Goal: Transaction & Acquisition: Purchase product/service

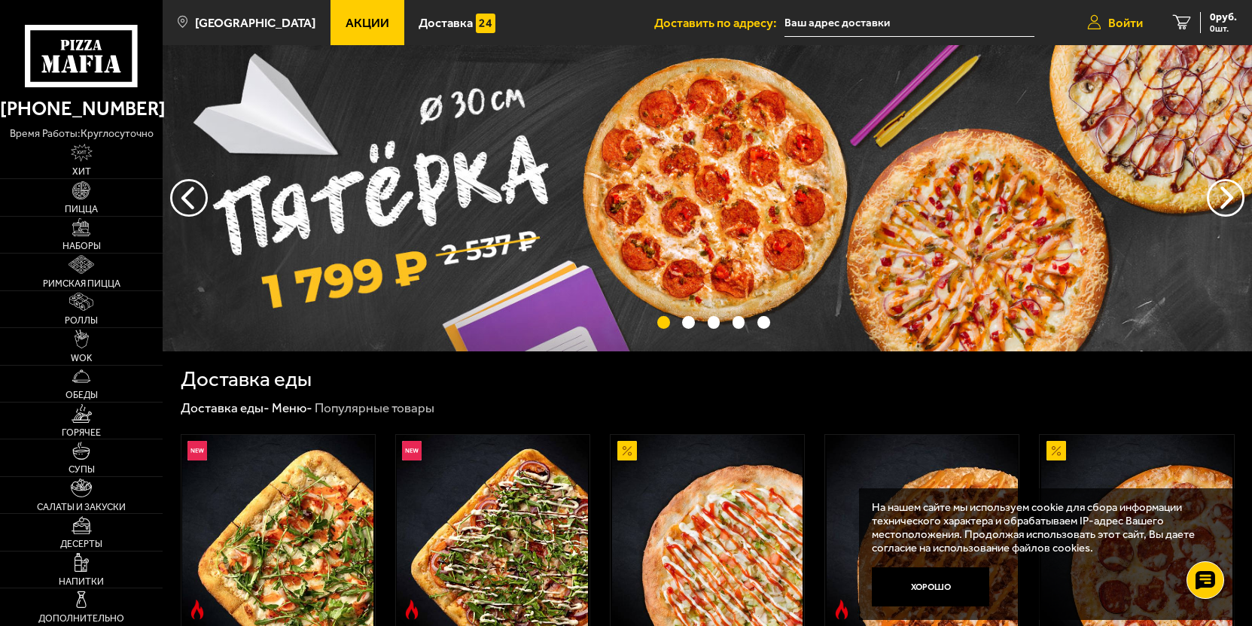
click at [1116, 13] on link "Войти" at bounding box center [1115, 22] width 86 height 45
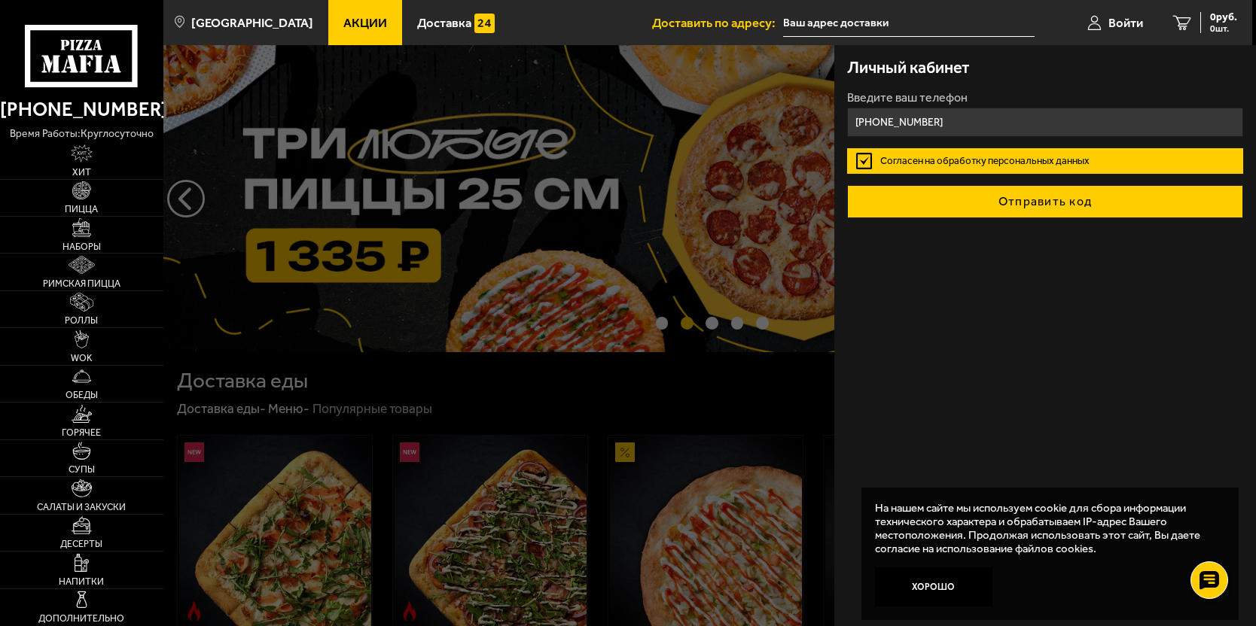
type input "+7 (911) 144-61-57"
click at [988, 203] on button "Отправить код" at bounding box center [1044, 201] width 395 height 33
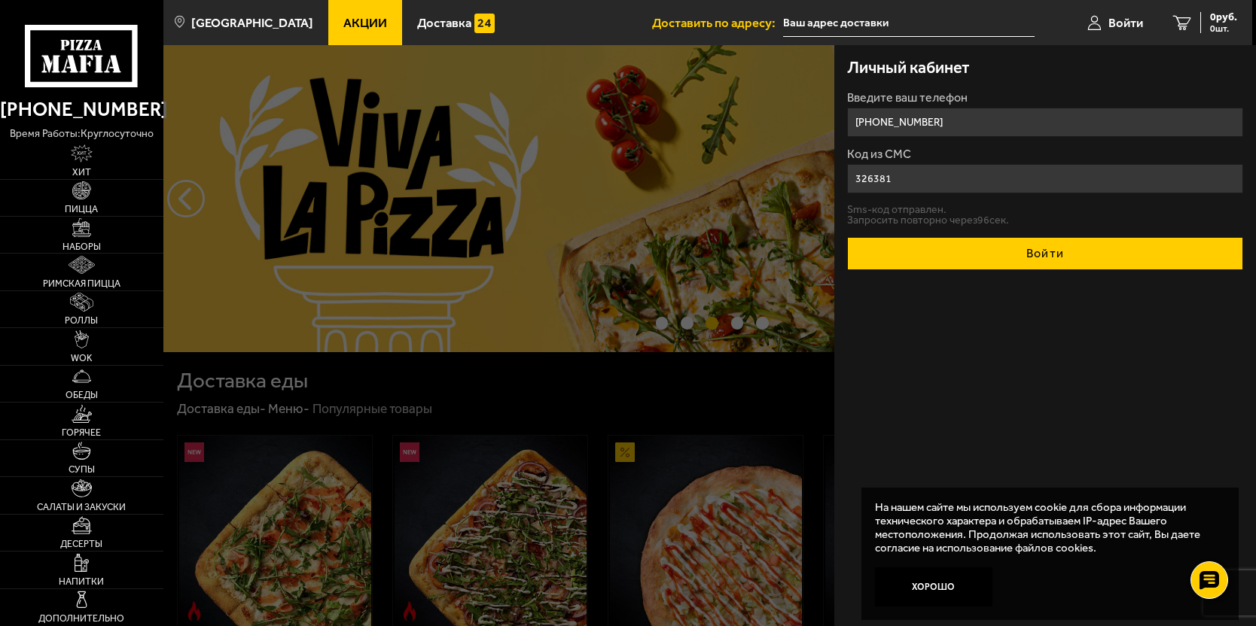
type input "326381"
click at [1018, 251] on button "Войти" at bounding box center [1044, 253] width 395 height 33
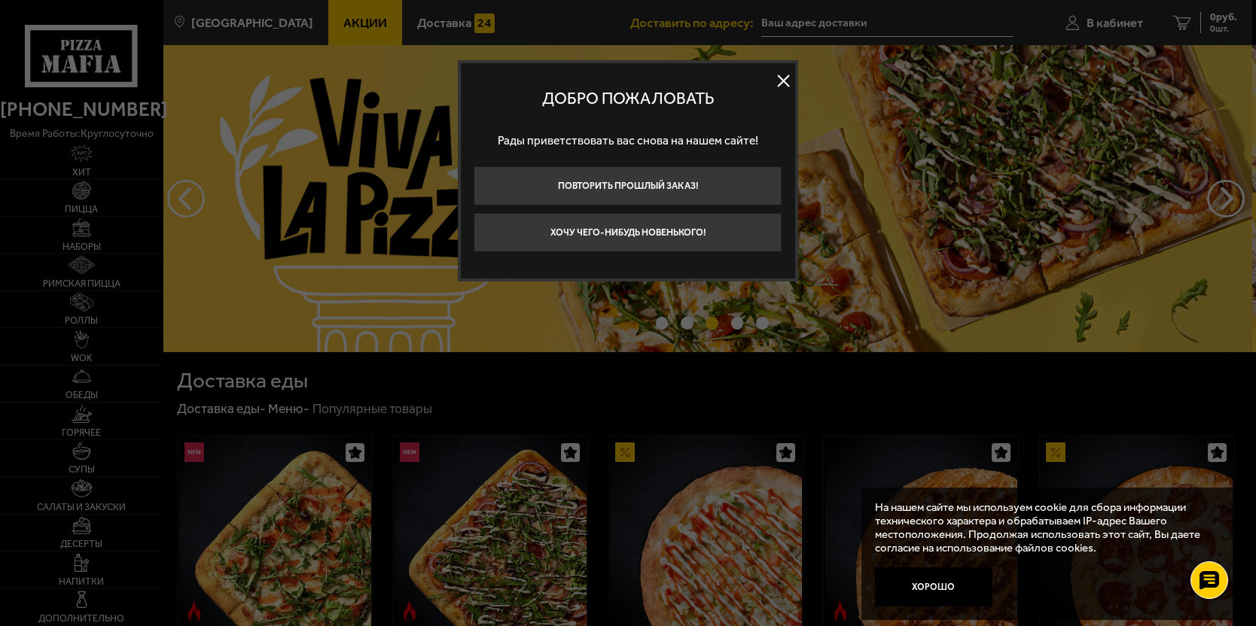
click at [781, 83] on button at bounding box center [783, 80] width 23 height 23
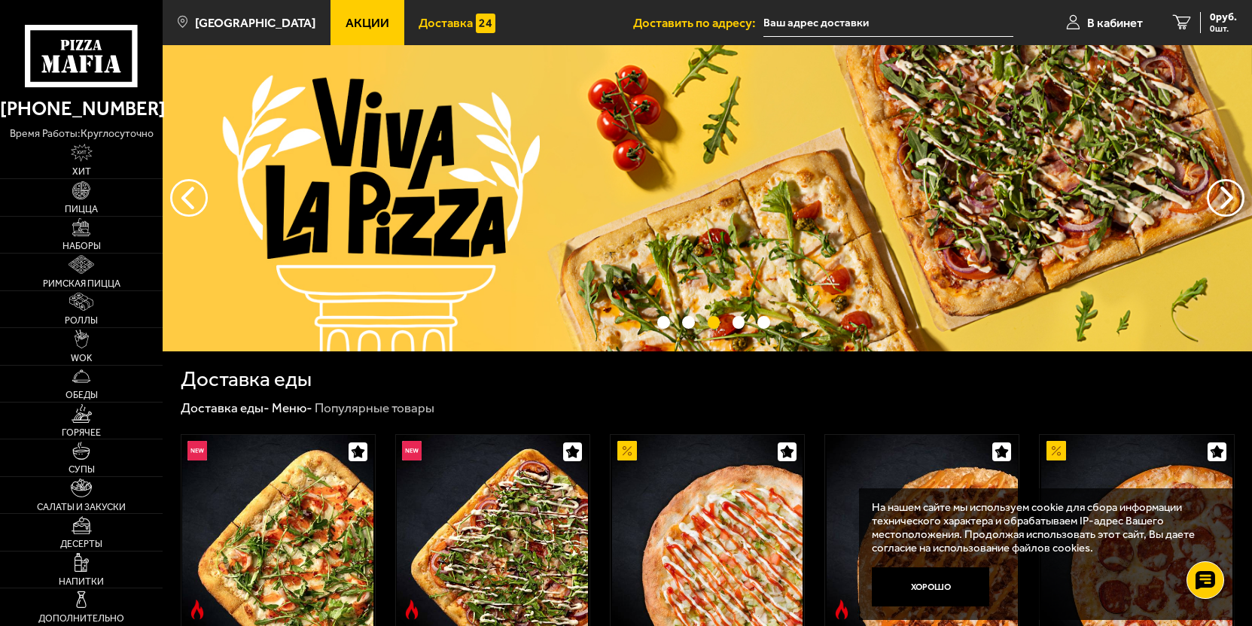
click at [445, 23] on span "Доставка" at bounding box center [446, 23] width 54 height 13
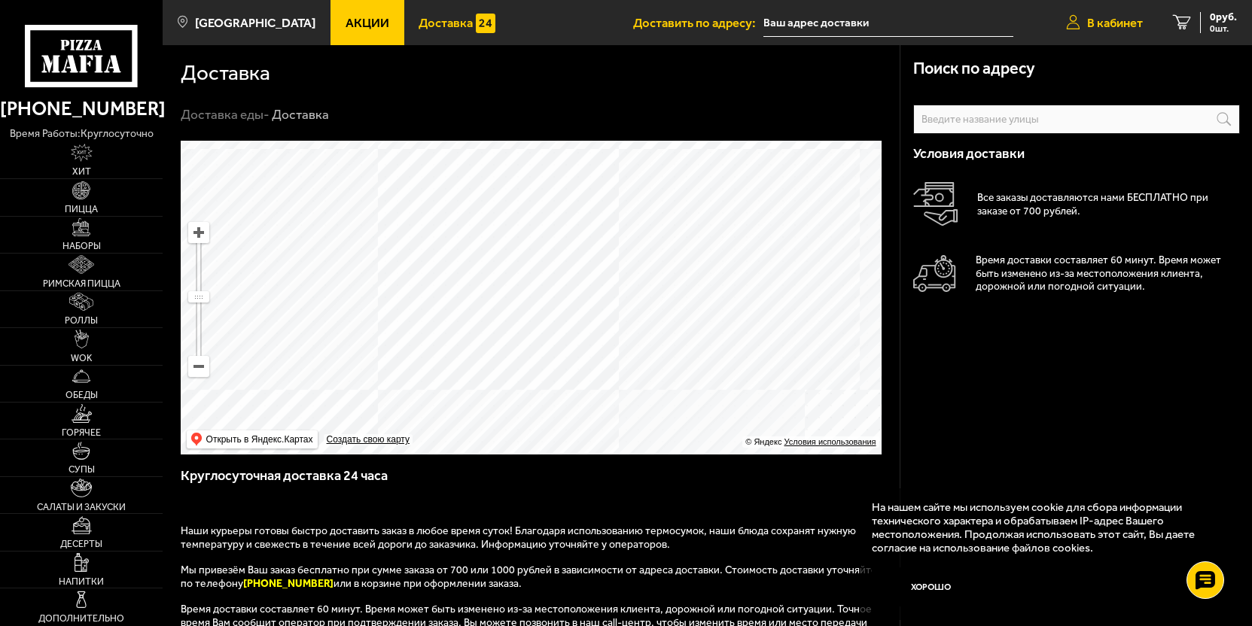
click at [1124, 24] on span "В кабинет" at bounding box center [1115, 23] width 56 height 13
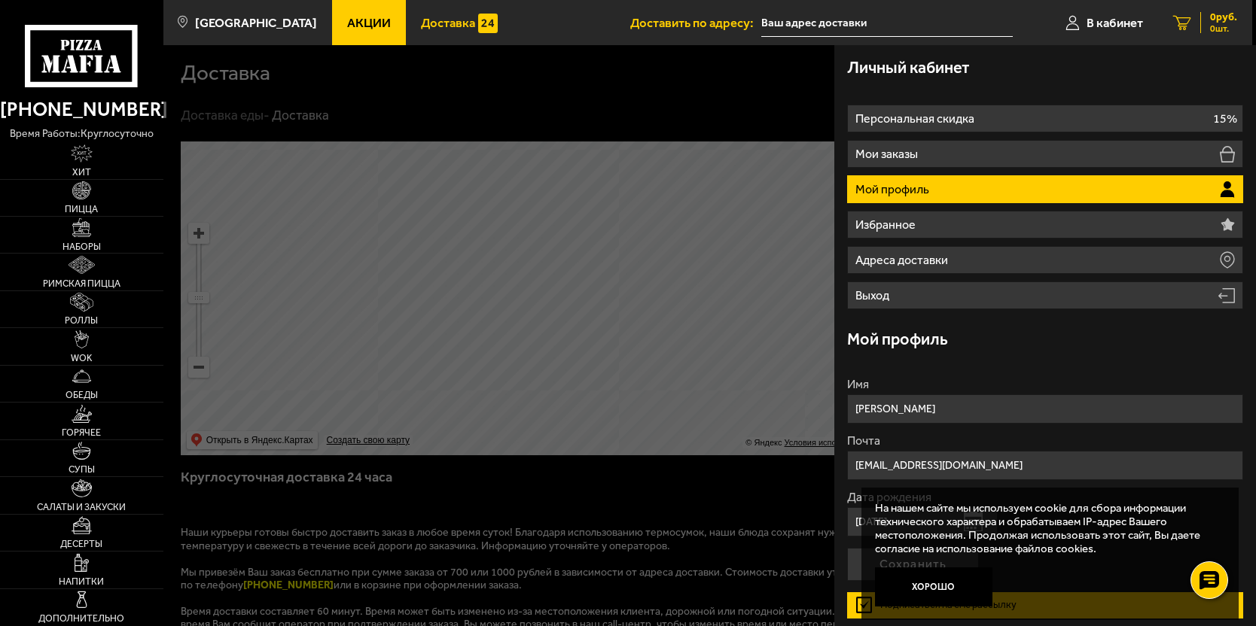
click at [1193, 14] on link "0 руб. 0 шт." at bounding box center [1205, 22] width 94 height 45
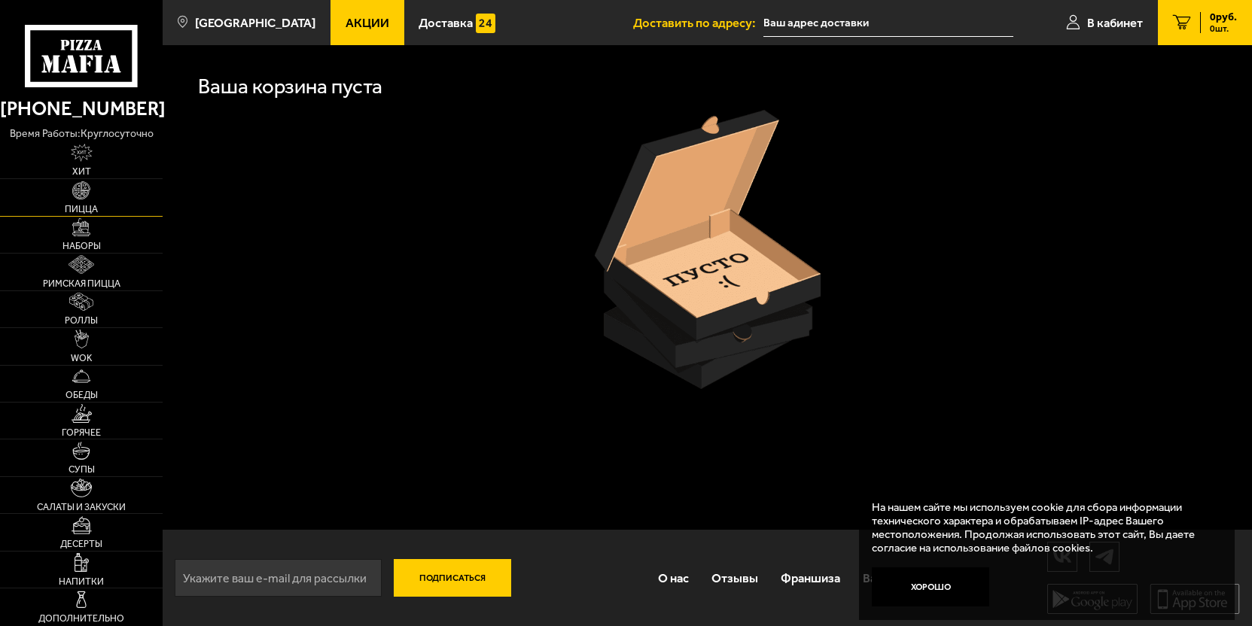
click at [99, 209] on link "Пицца" at bounding box center [81, 197] width 163 height 36
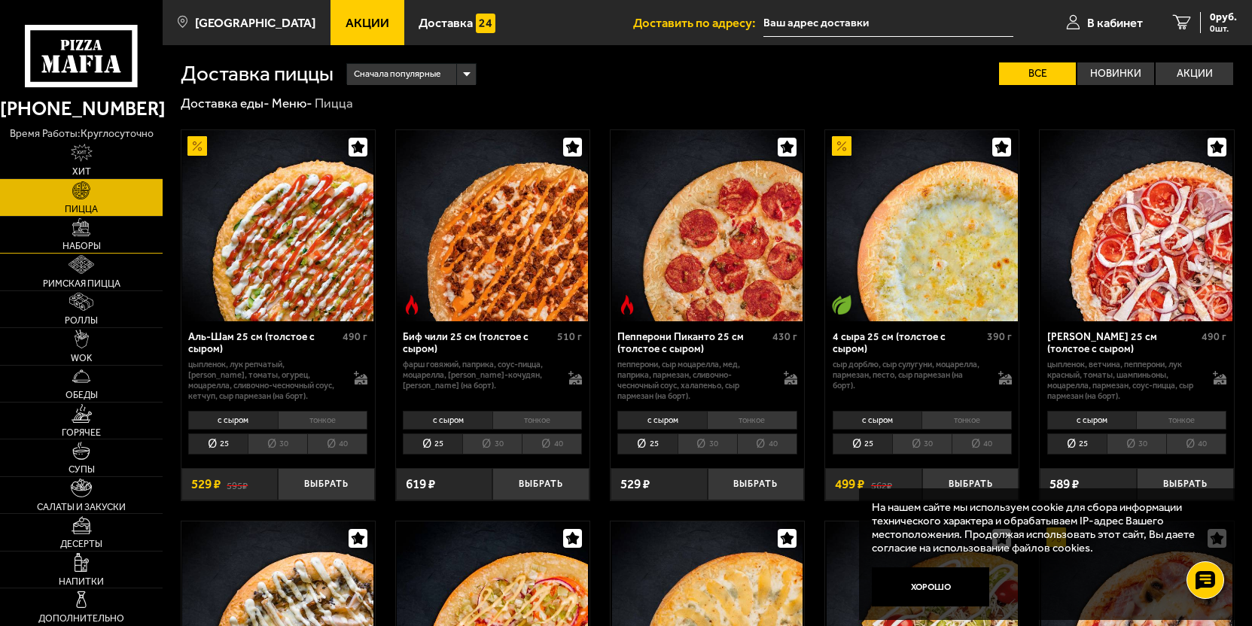
click at [100, 223] on link "Наборы" at bounding box center [81, 235] width 163 height 36
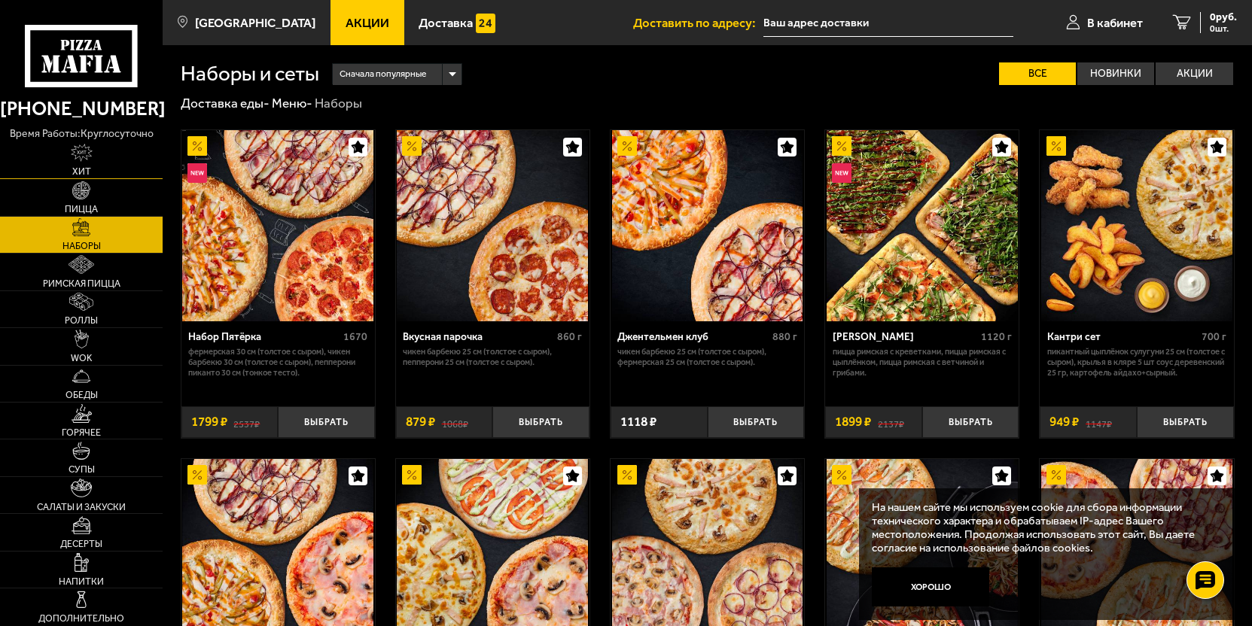
click at [120, 156] on link "Хит" at bounding box center [81, 160] width 163 height 36
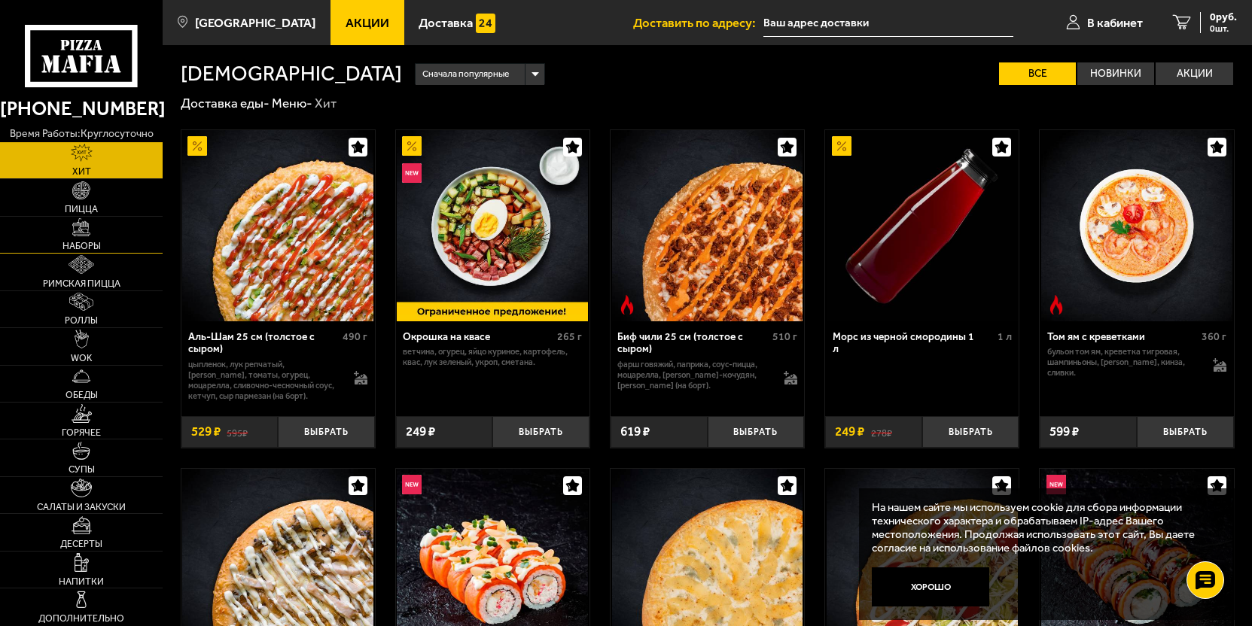
click at [120, 230] on link "Наборы" at bounding box center [81, 235] width 163 height 36
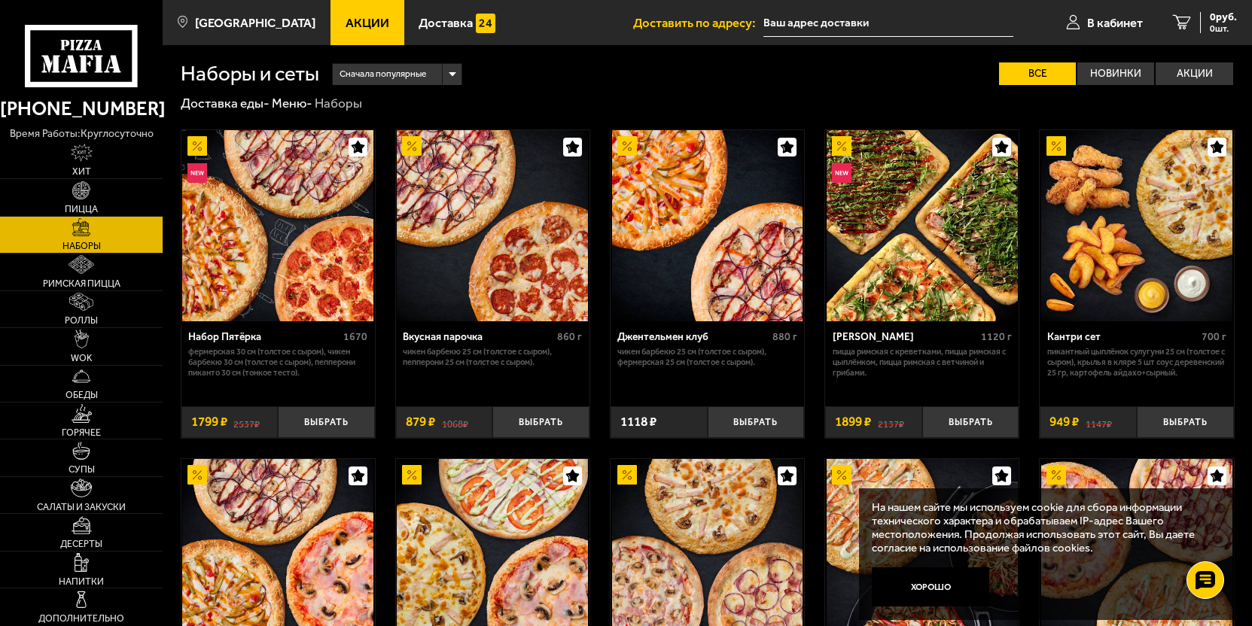
scroll to position [355, 0]
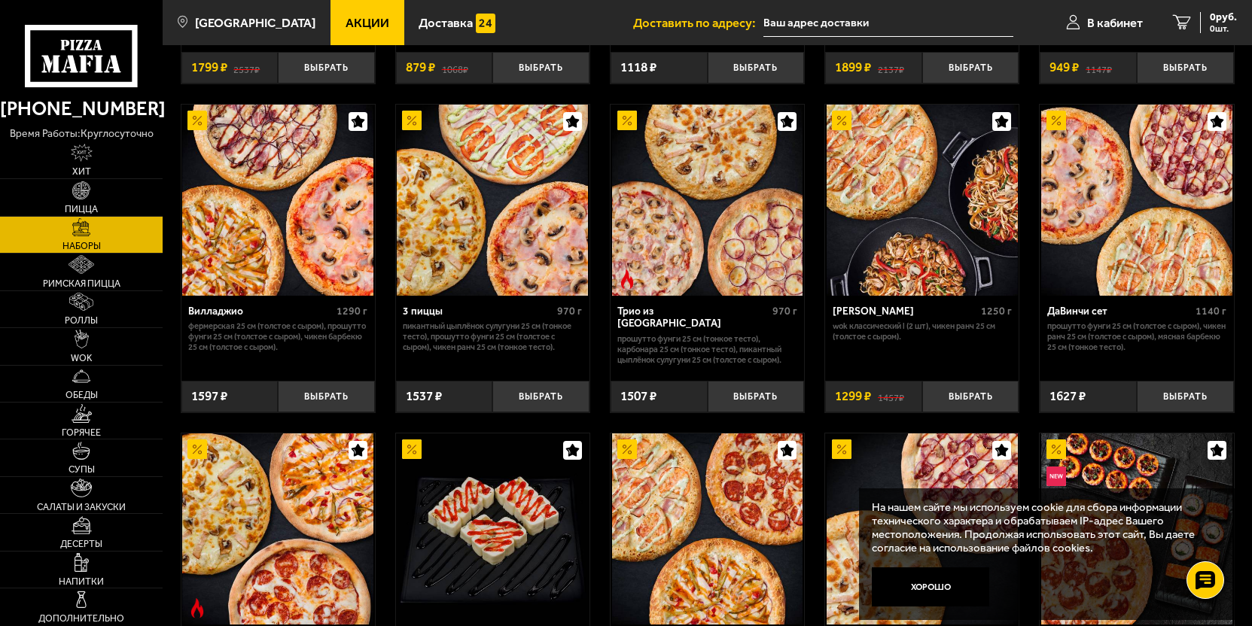
click at [455, 236] on img at bounding box center [492, 200] width 191 height 191
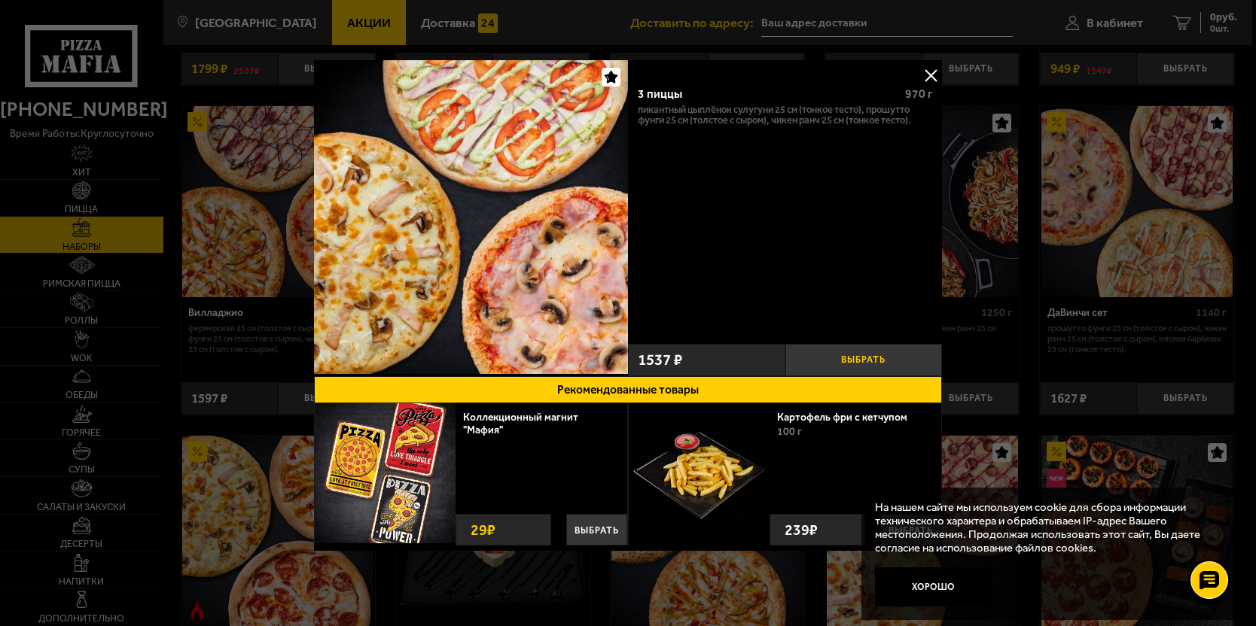
click at [880, 357] on button "Выбрать" at bounding box center [863, 360] width 157 height 32
click at [1028, 211] on div at bounding box center [628, 313] width 1256 height 626
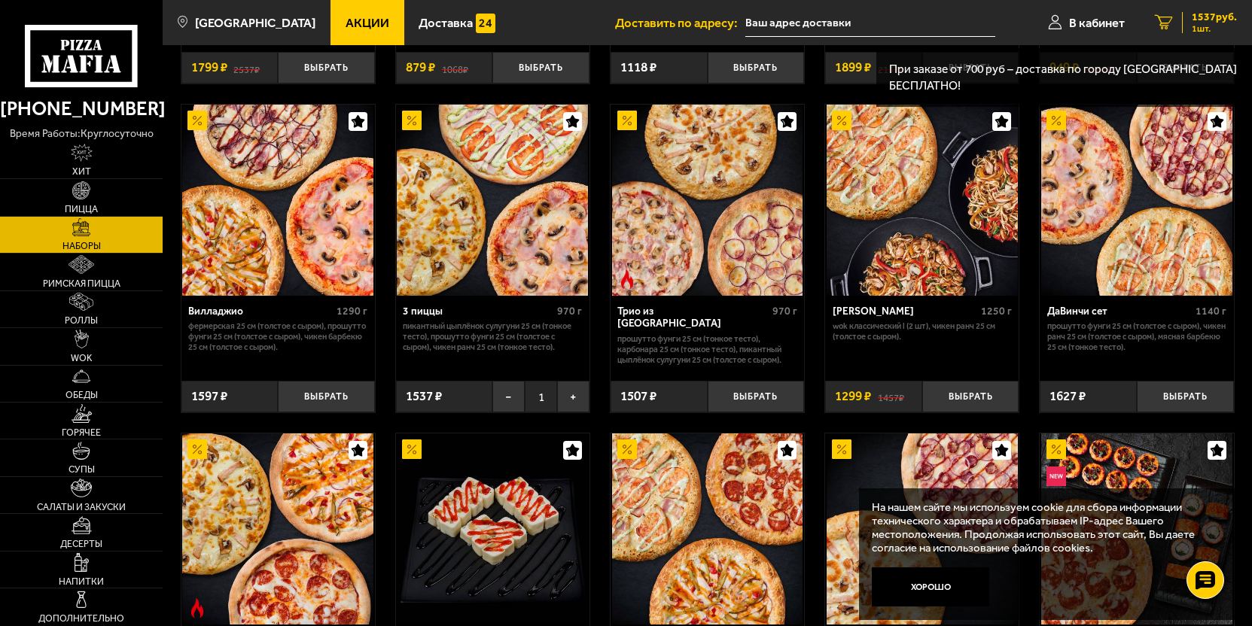
click at [1190, 24] on div "1537 руб. 1 шт." at bounding box center [1209, 22] width 55 height 21
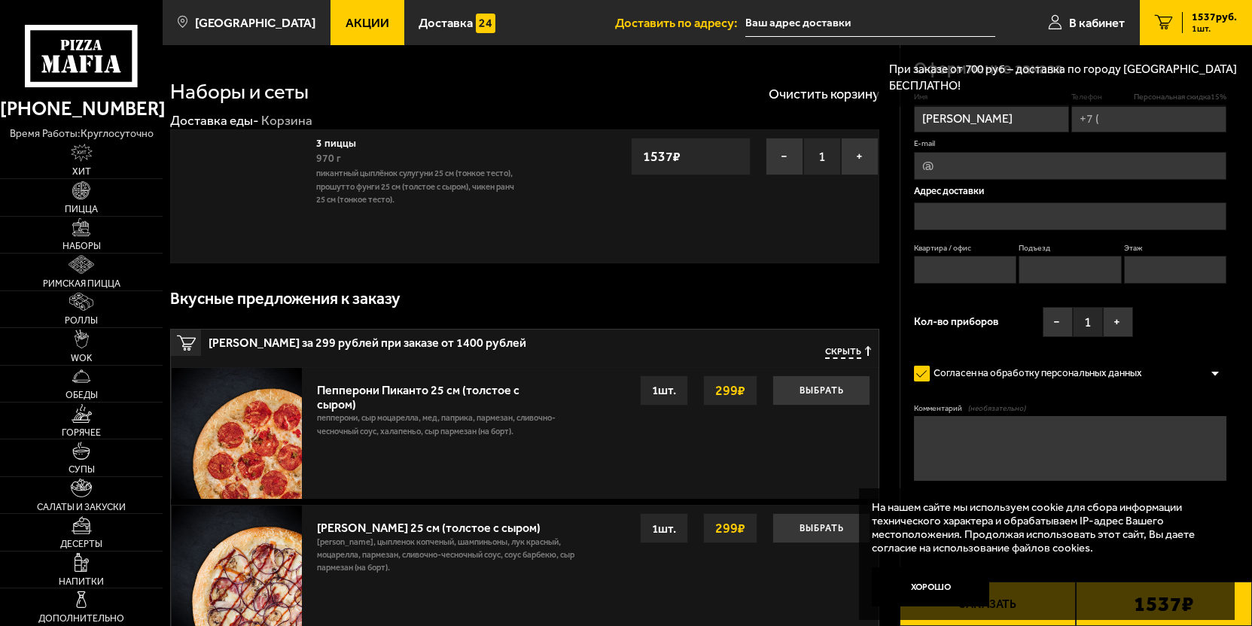
type input "+7 (911) 144-61-57"
type input "[STREET_ADDRESS]"
type input "48"
type input "2"
type input "3"
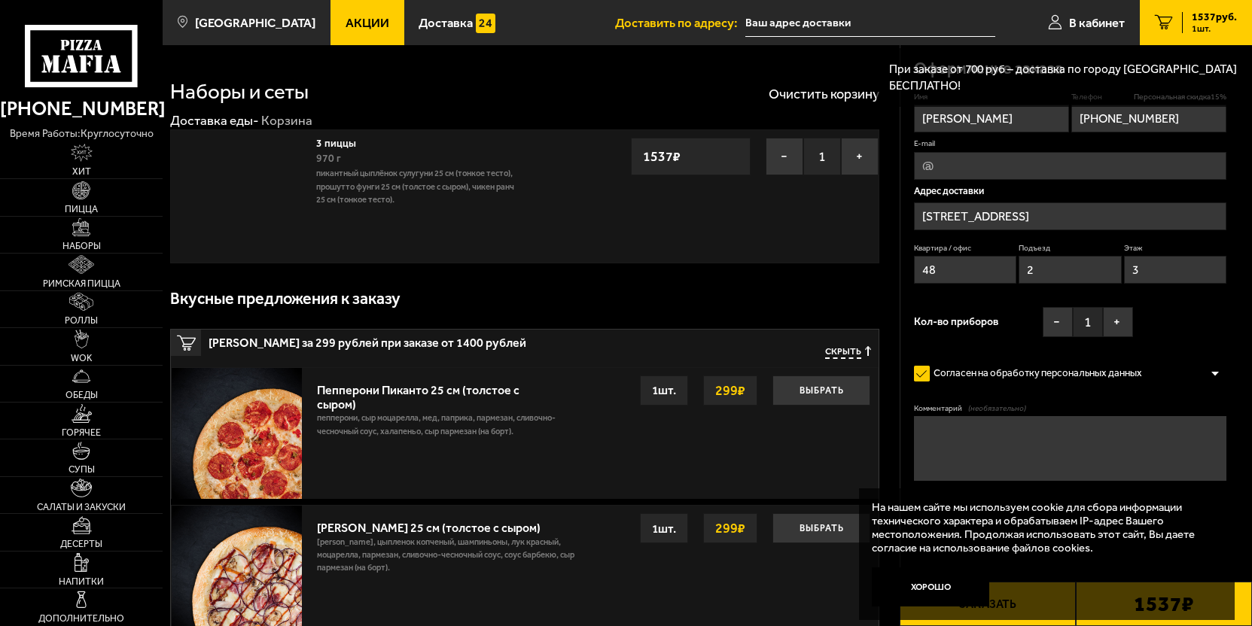
type input "Купчинская улица, 20к3"
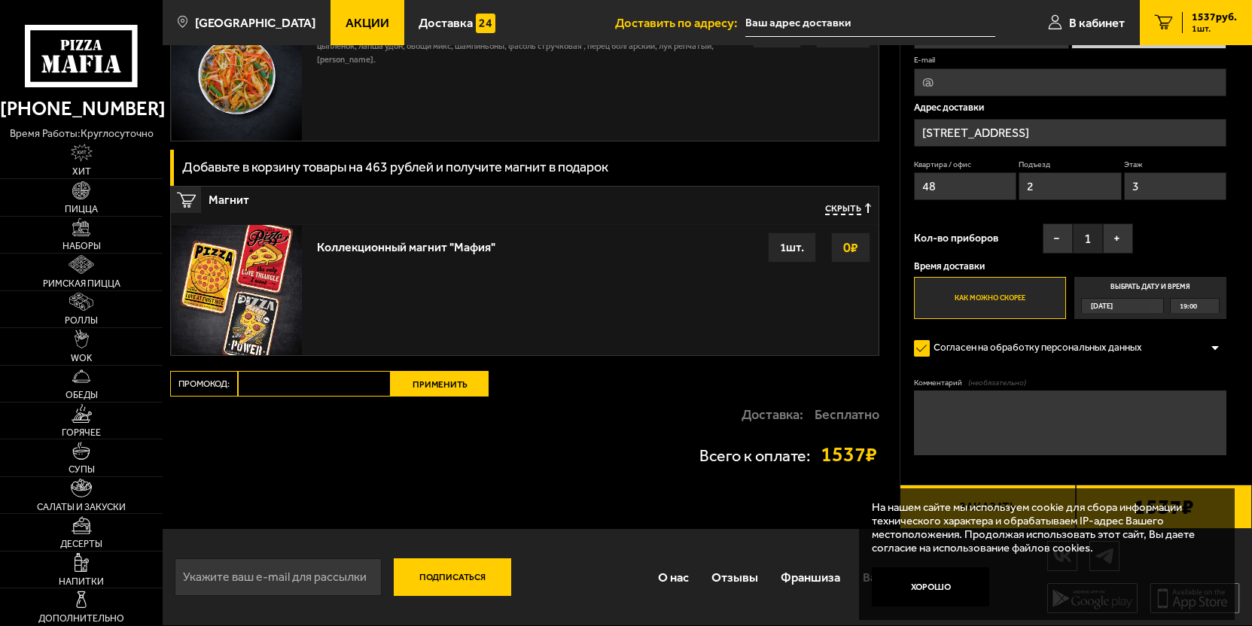
scroll to position [1588, 0]
click at [331, 382] on input "Промокод:" at bounding box center [314, 384] width 153 height 26
paste input "teonaht"
type input "teonaht"
click at [200, 394] on div "Промокод: teonaht Применить" at bounding box center [347, 384] width 355 height 26
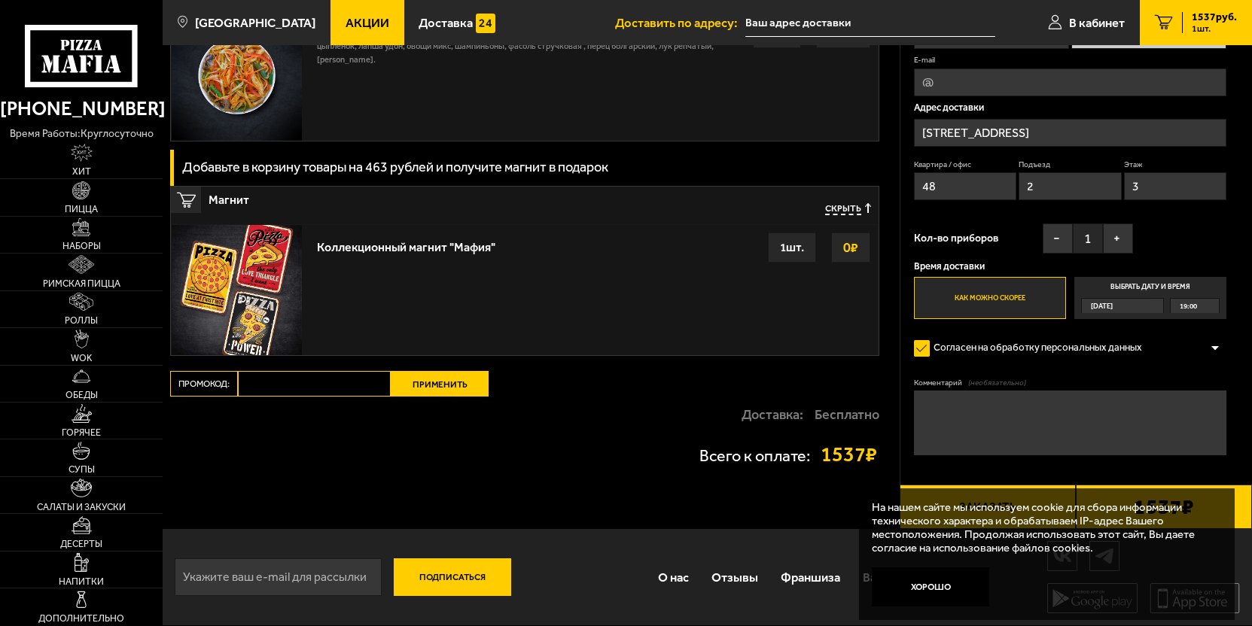
click at [307, 375] on input "Промокод:" at bounding box center [314, 384] width 153 height 26
paste input "mf0035"
type input "mf0035"
click at [459, 382] on button "Применить" at bounding box center [440, 384] width 98 height 26
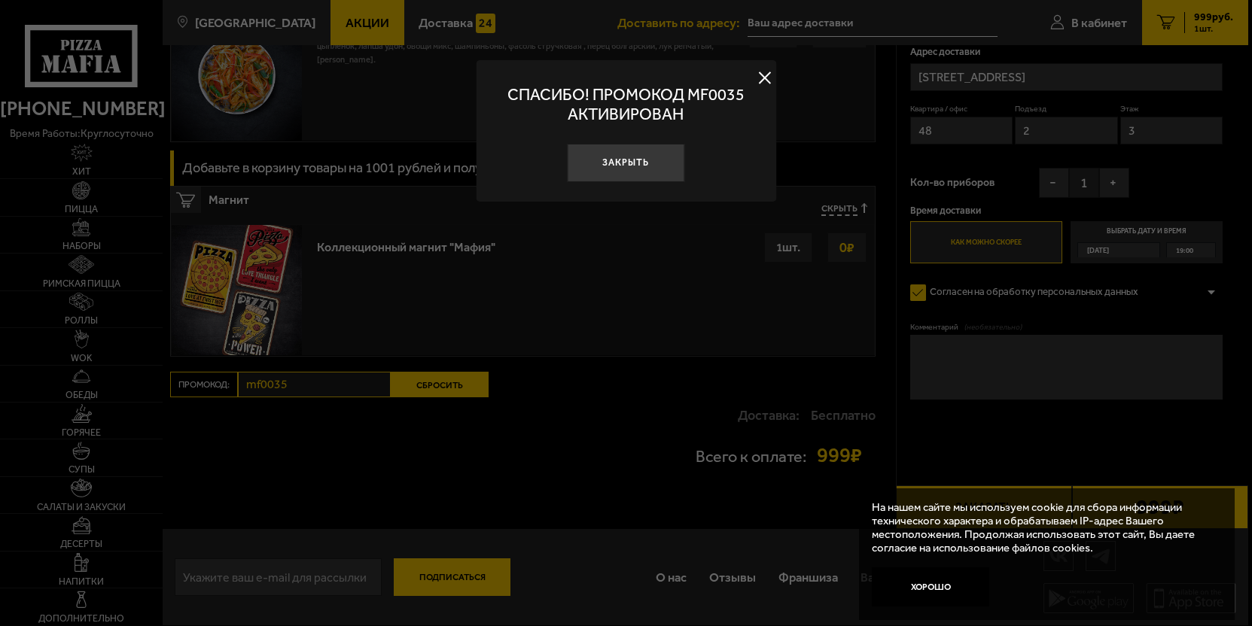
scroll to position [1191, 0]
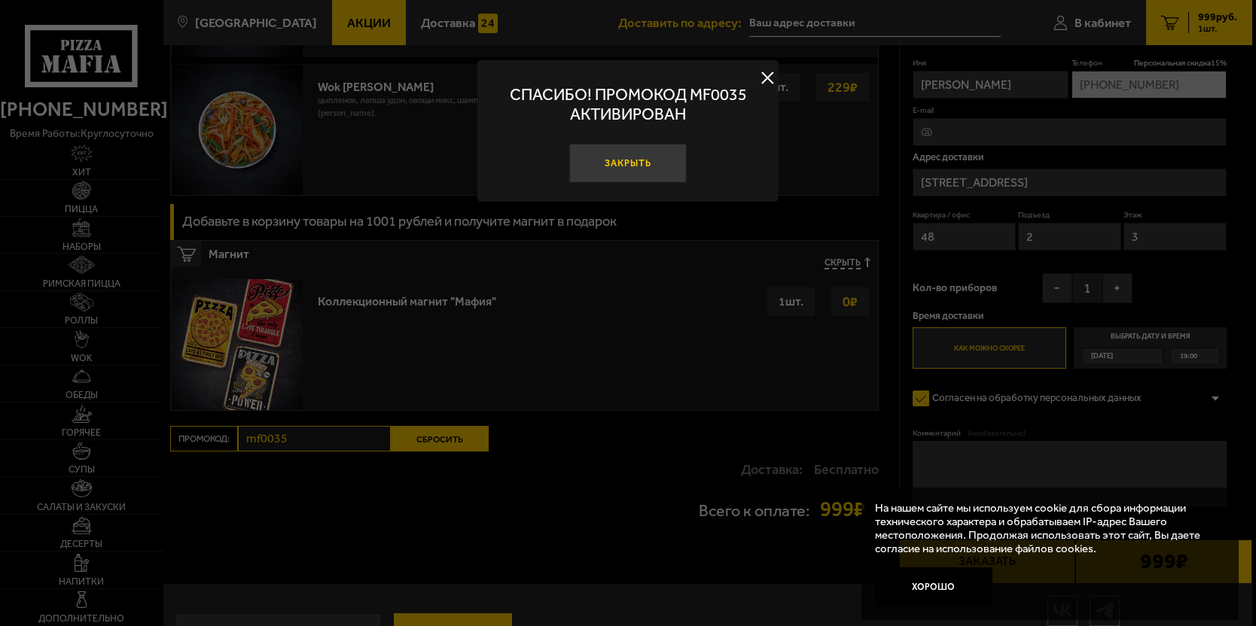
click at [646, 169] on button "Закрыть" at bounding box center [627, 163] width 117 height 39
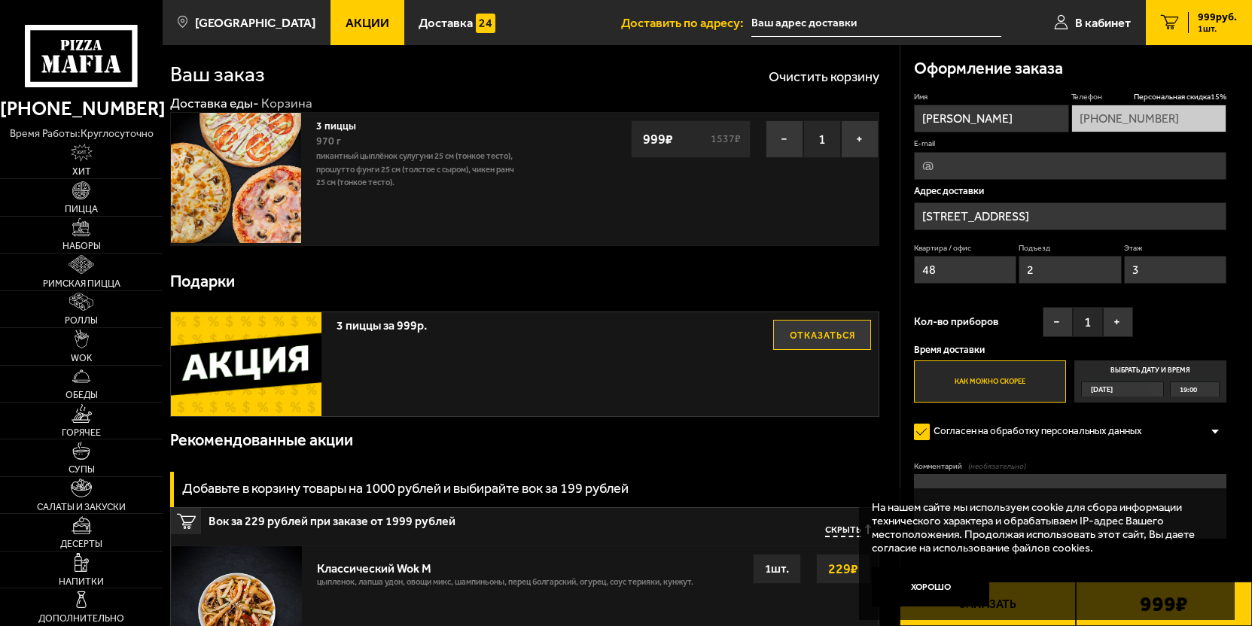
scroll to position [0, 0]
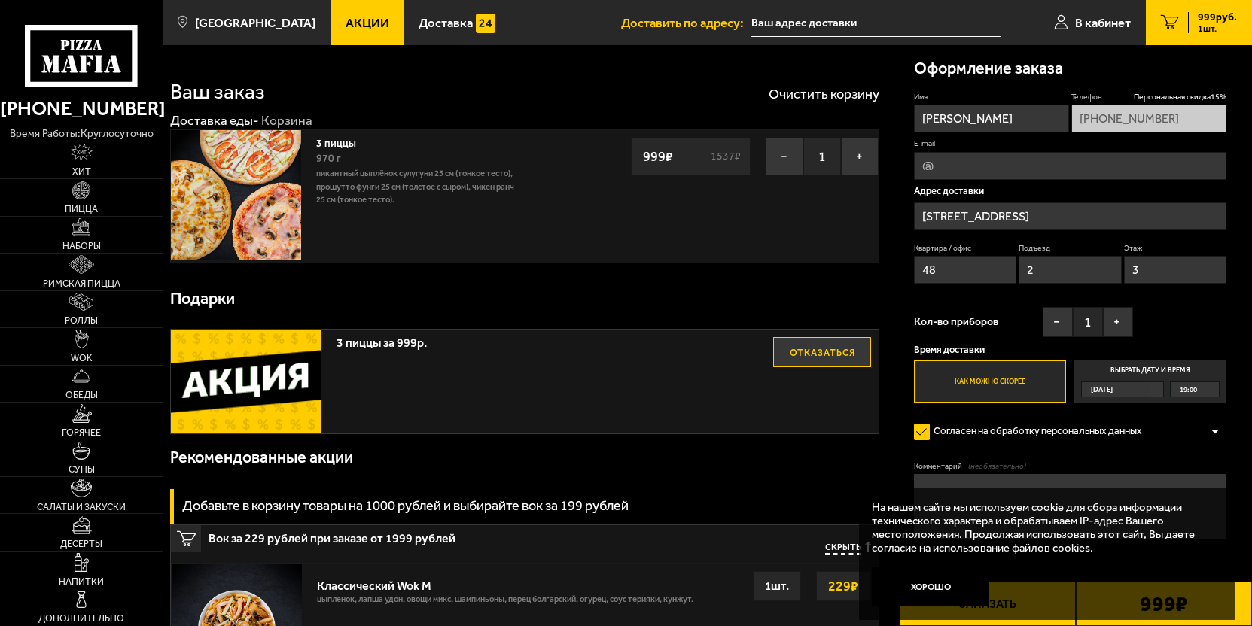
click at [949, 589] on button "Хорошо" at bounding box center [930, 587] width 117 height 39
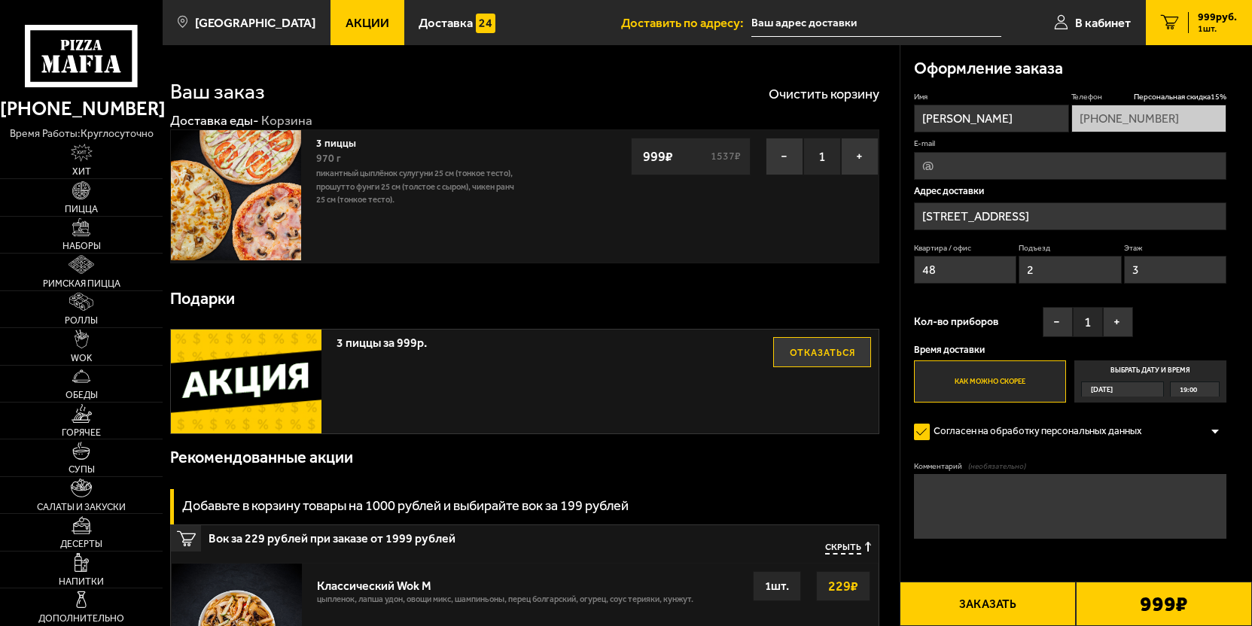
click at [1037, 602] on button "Заказать" at bounding box center [988, 604] width 176 height 44
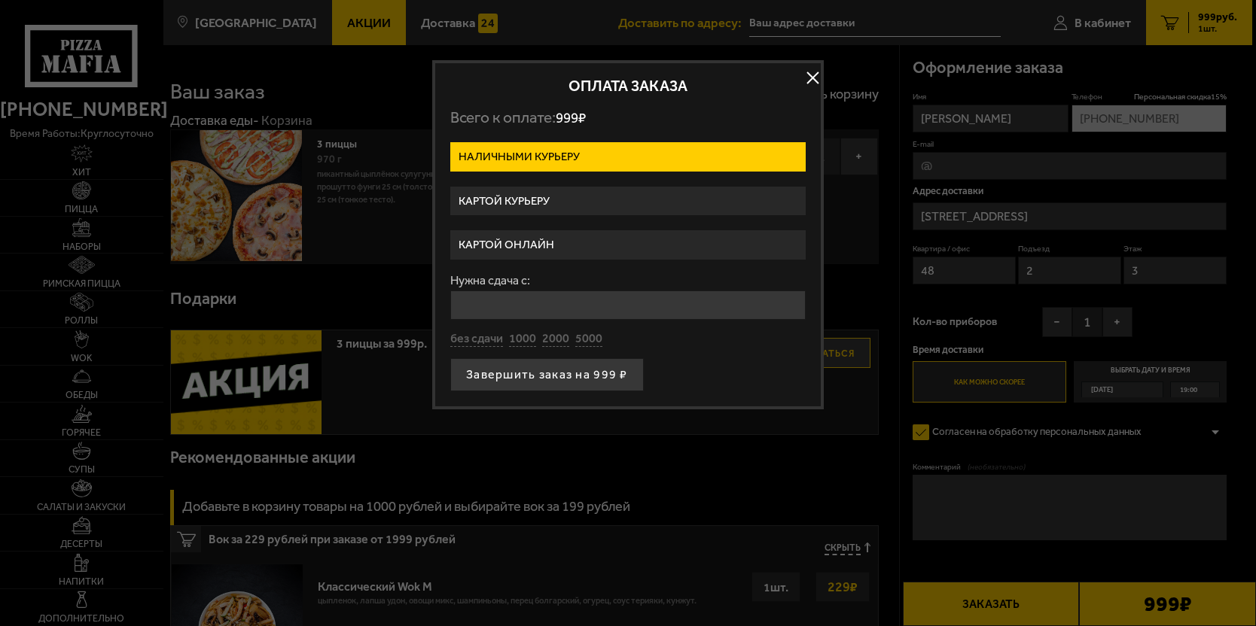
click at [608, 236] on label "Картой онлайн" at bounding box center [627, 244] width 355 height 29
click at [0, 0] on input "Картой онлайн" at bounding box center [0, 0] width 0 height 0
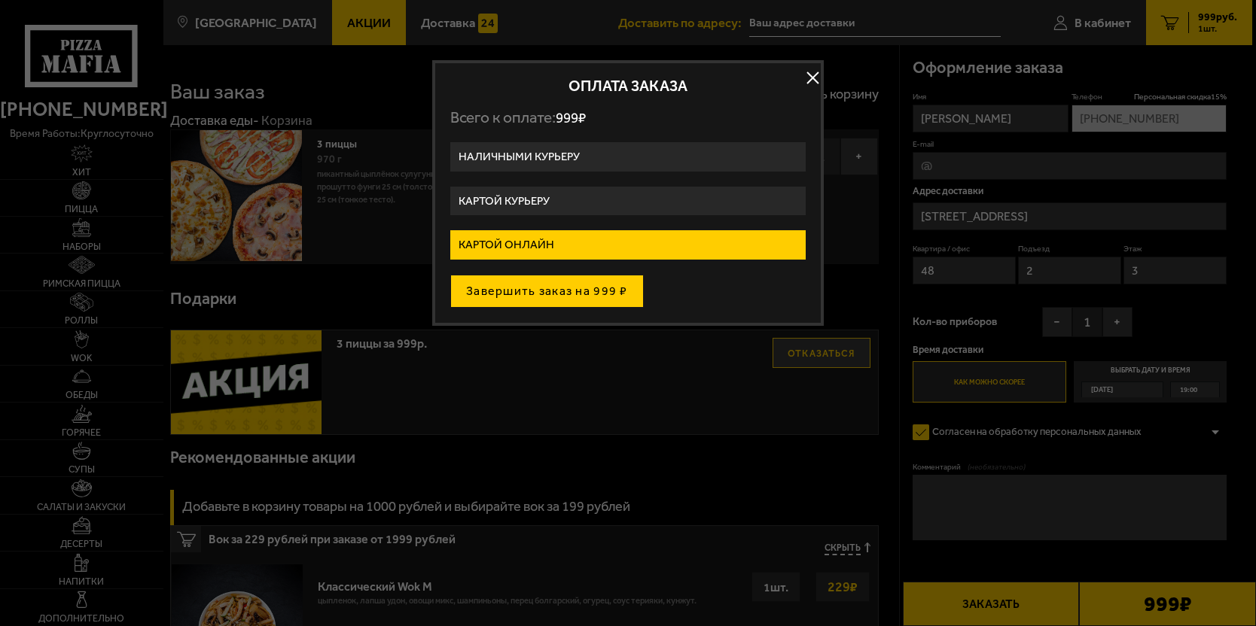
click at [601, 290] on button "Завершить заказ на 999 ₽" at bounding box center [546, 291] width 193 height 33
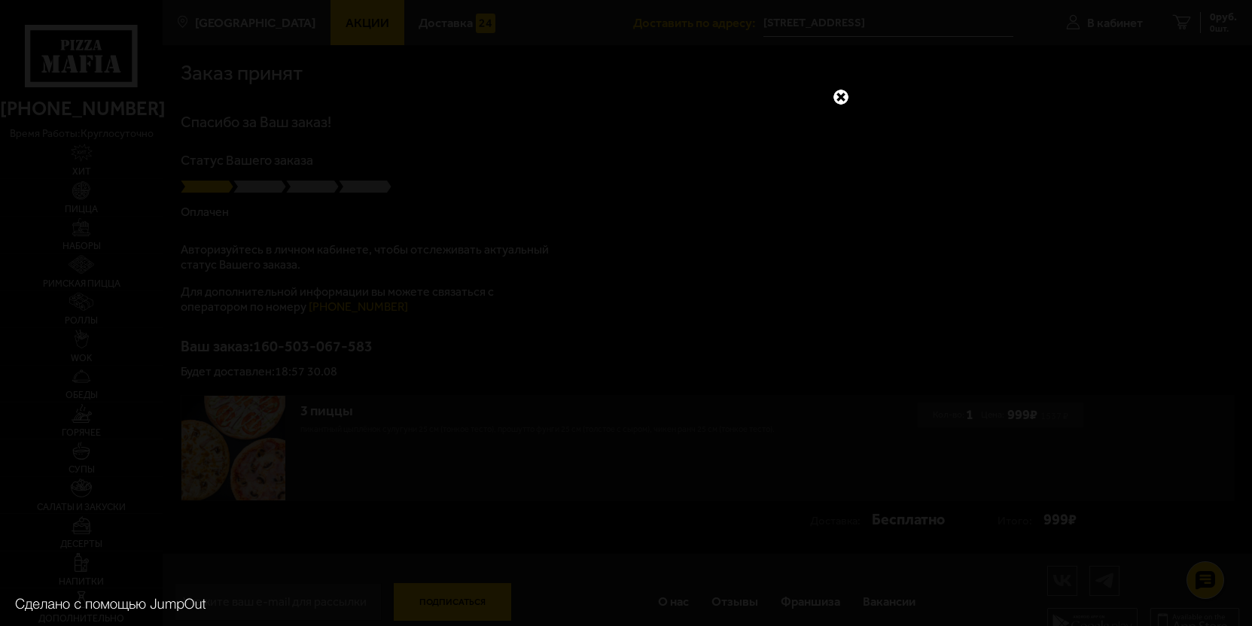
click at [848, 90] on link at bounding box center [841, 97] width 20 height 20
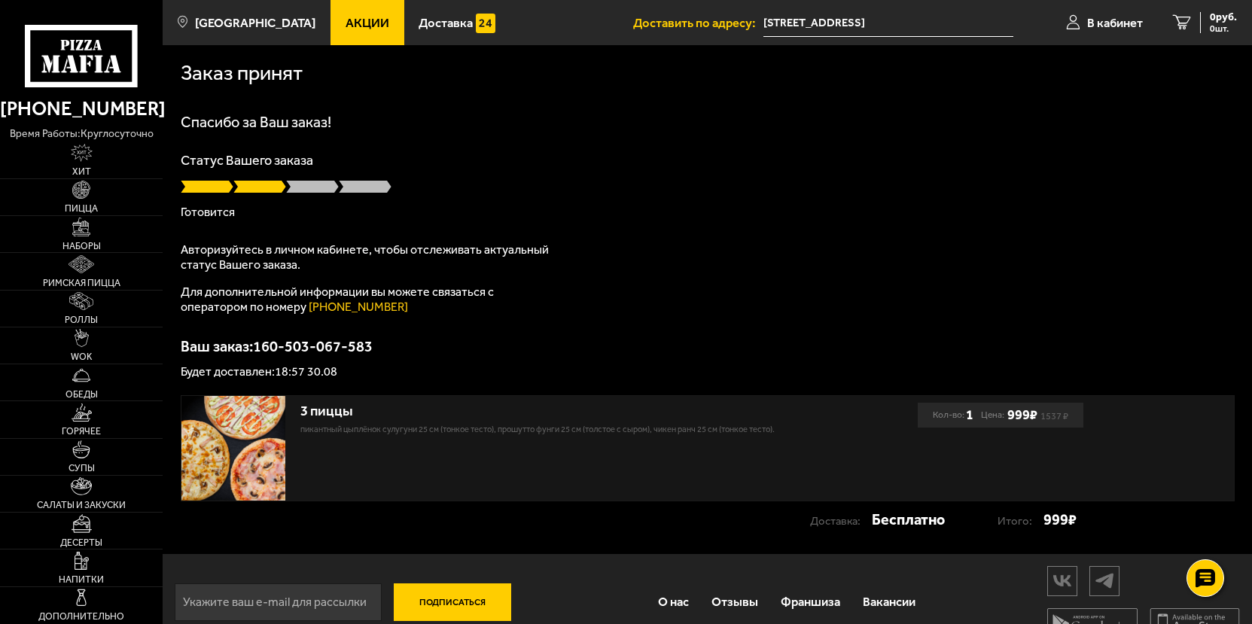
click at [771, 114] on h1 "Спасибо за Ваш заказ!" at bounding box center [708, 121] width 1054 height 15
click at [1216, 25] on span "0 шт." at bounding box center [1223, 28] width 27 height 9
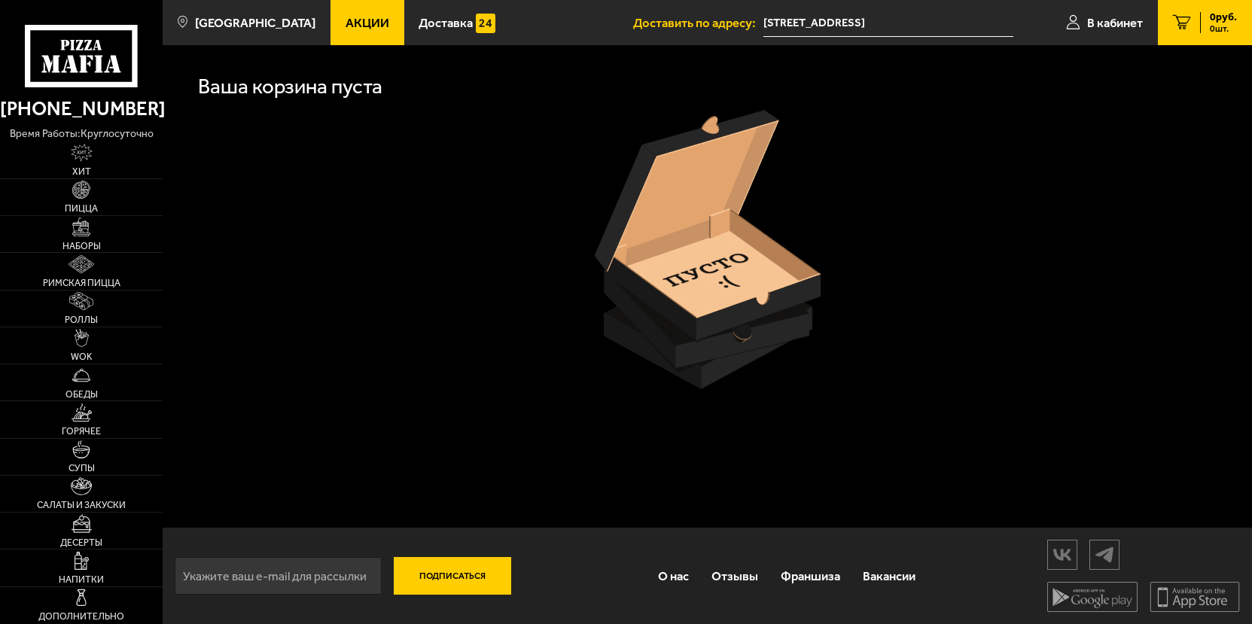
click at [1198, 22] on link "0 руб. 0 шт." at bounding box center [1205, 22] width 94 height 45
click at [685, 21] on span "Доставить по адресу:" at bounding box center [698, 23] width 130 height 13
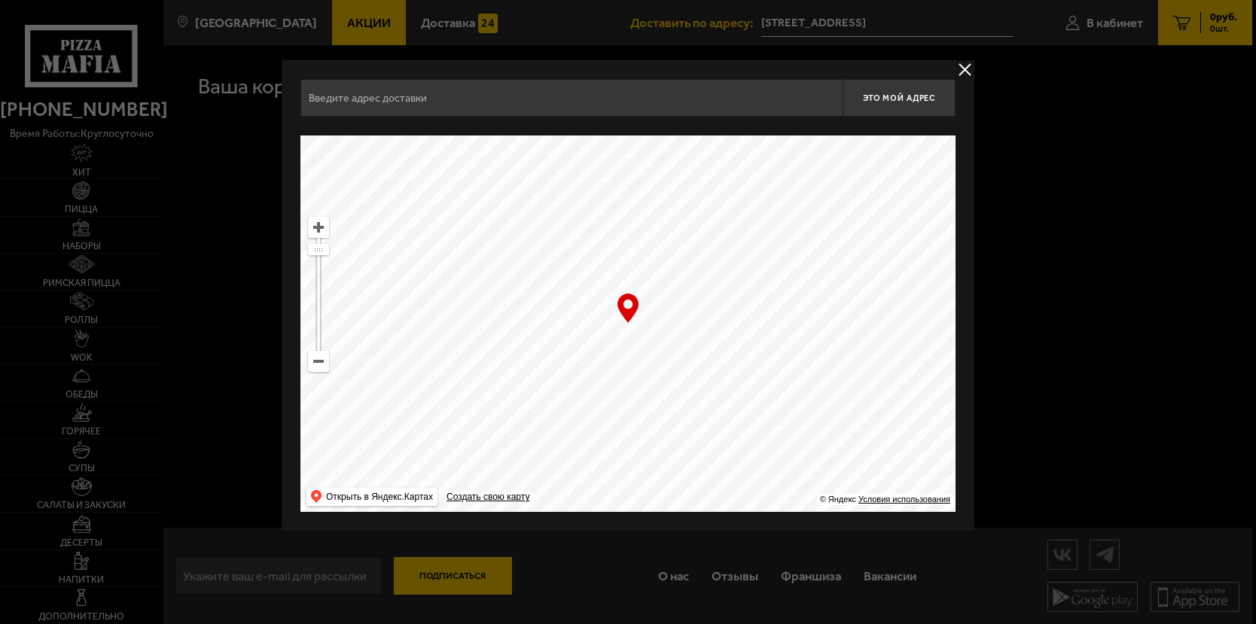
click at [1008, 109] on div at bounding box center [628, 312] width 1256 height 624
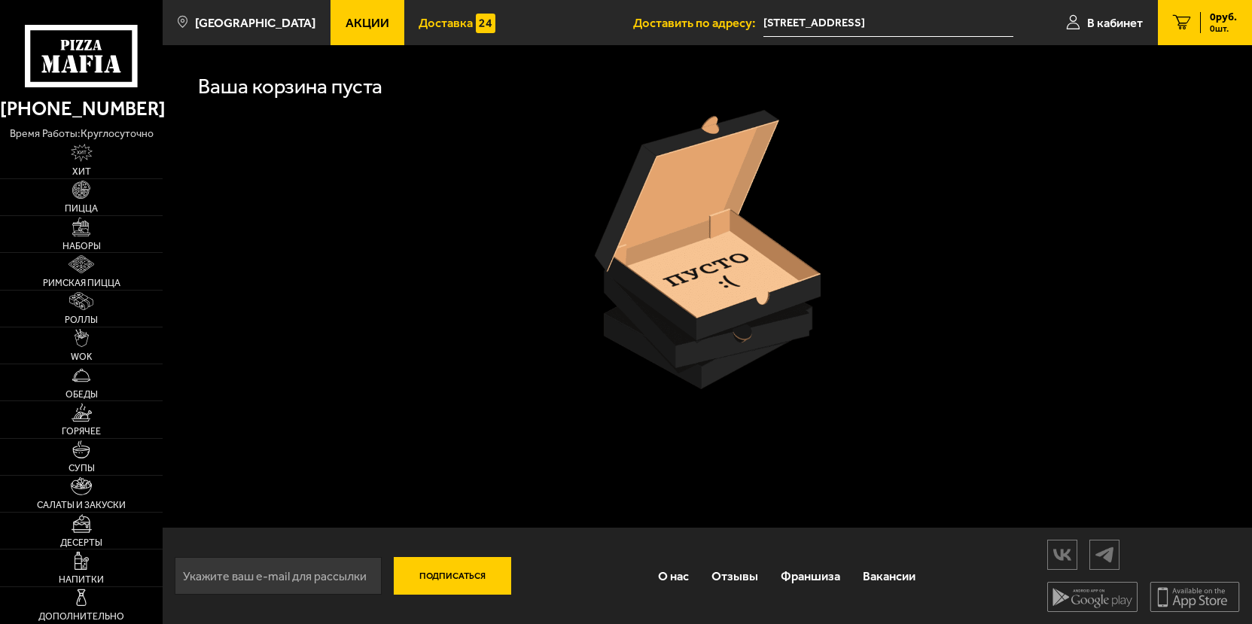
click at [419, 22] on span "Доставка" at bounding box center [446, 23] width 54 height 13
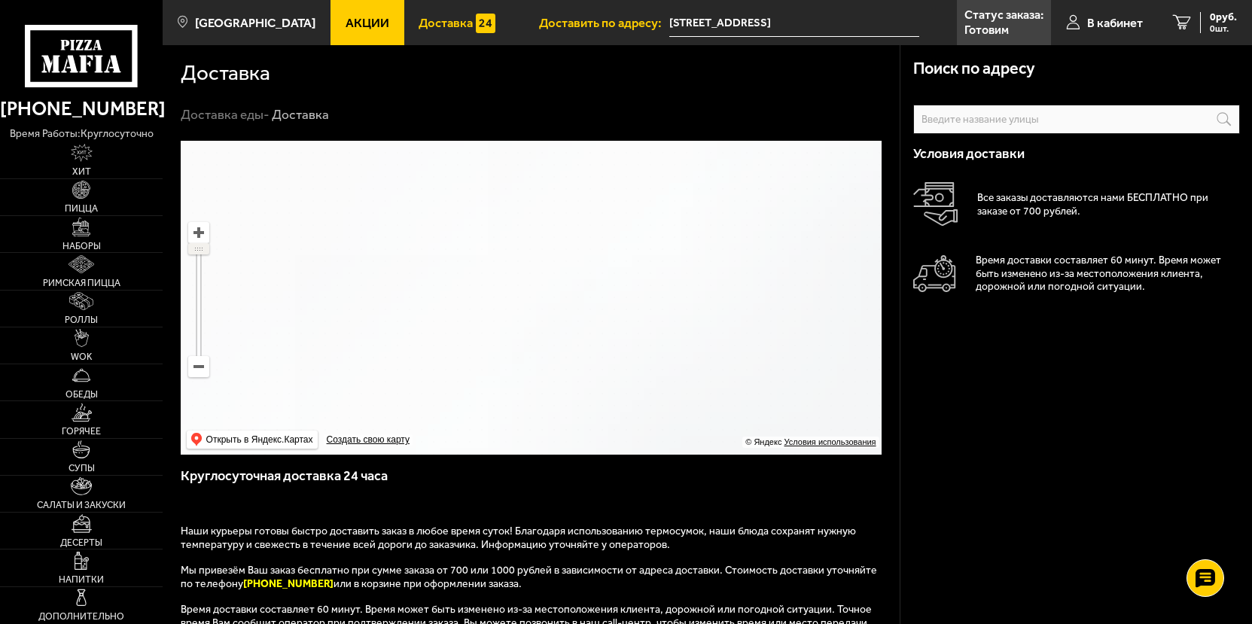
drag, startPoint x: 199, startPoint y: 288, endPoint x: 208, endPoint y: 238, distance: 51.1
click at [208, 238] on ymaps at bounding box center [198, 299] width 21 height 155
drag, startPoint x: 199, startPoint y: 254, endPoint x: 324, endPoint y: 358, distance: 162.5
click at [211, 336] on ymaps "… © Яндекс Условия использования Открыть в Яндекс.Картах Создать свою карту" at bounding box center [531, 298] width 701 height 314
click at [769, 385] on ymaps at bounding box center [531, 298] width 701 height 314
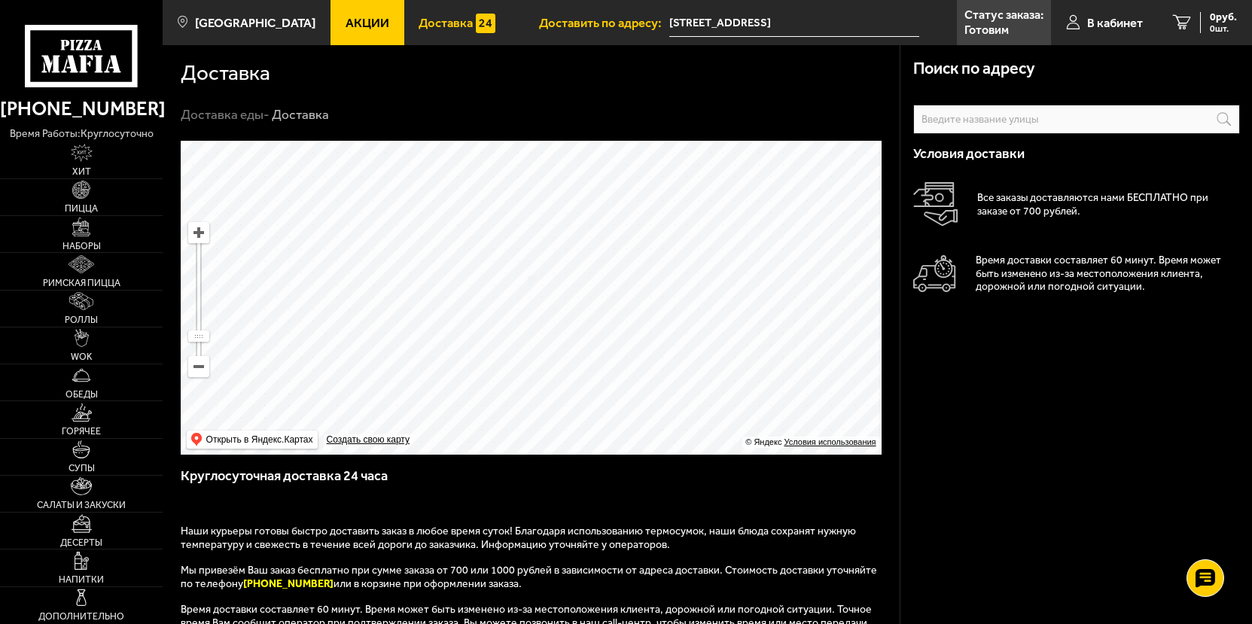
drag, startPoint x: 710, startPoint y: 317, endPoint x: 711, endPoint y: 295, distance: 21.8
click at [711, 295] on ymaps at bounding box center [531, 298] width 701 height 314
click at [240, 17] on span "[GEOGRAPHIC_DATA]" at bounding box center [255, 23] width 120 height 13
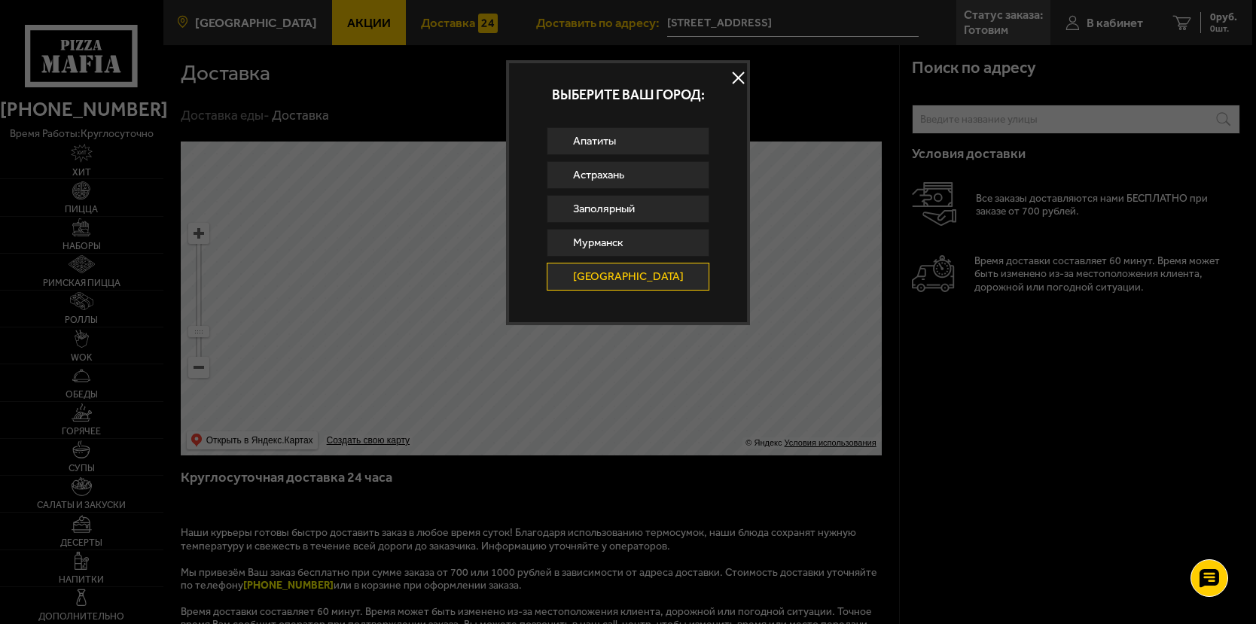
drag, startPoint x: 240, startPoint y: 17, endPoint x: 250, endPoint y: 17, distance: 9.8
click at [241, 17] on div at bounding box center [628, 312] width 1256 height 624
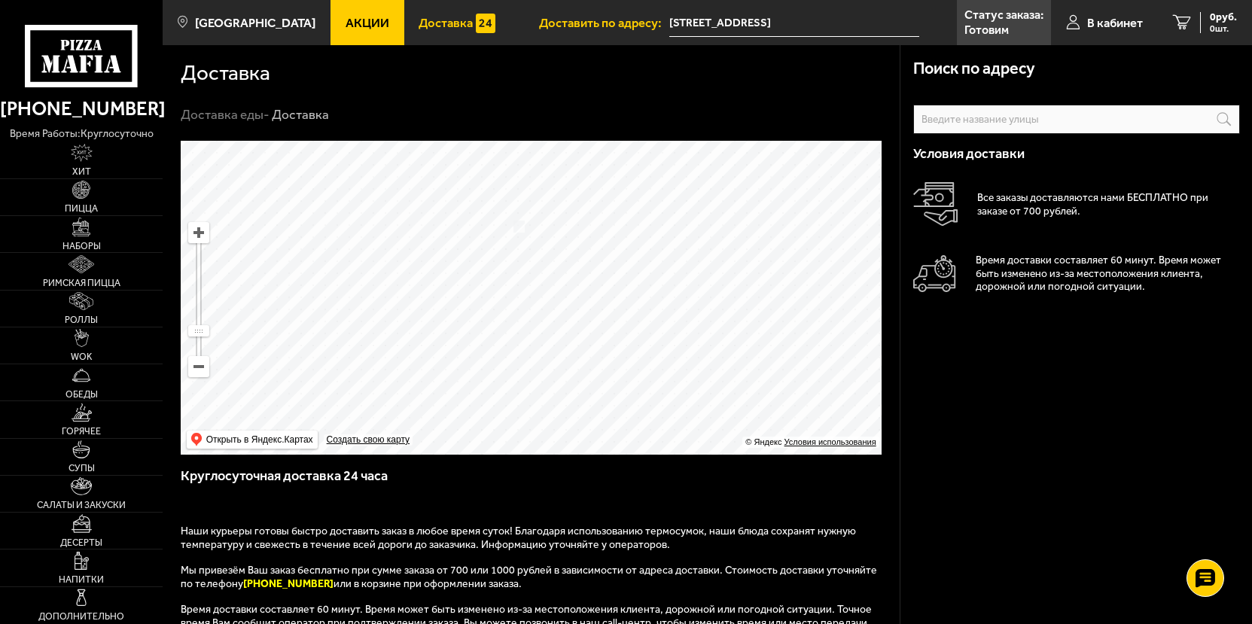
click at [427, 18] on span "Доставка" at bounding box center [446, 23] width 54 height 13
click at [440, 26] on span "Доставка" at bounding box center [446, 23] width 54 height 13
click at [1202, 20] on div "0 руб. 0 шт." at bounding box center [1218, 22] width 37 height 21
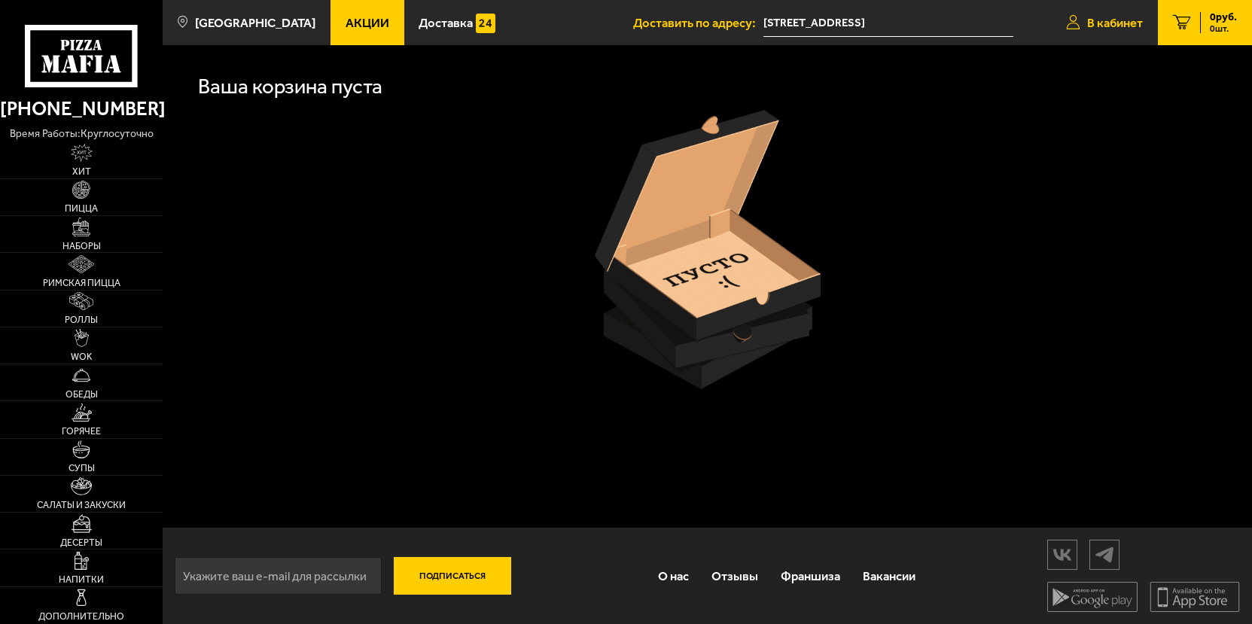
click at [1106, 25] on span "В кабинет" at bounding box center [1115, 23] width 56 height 13
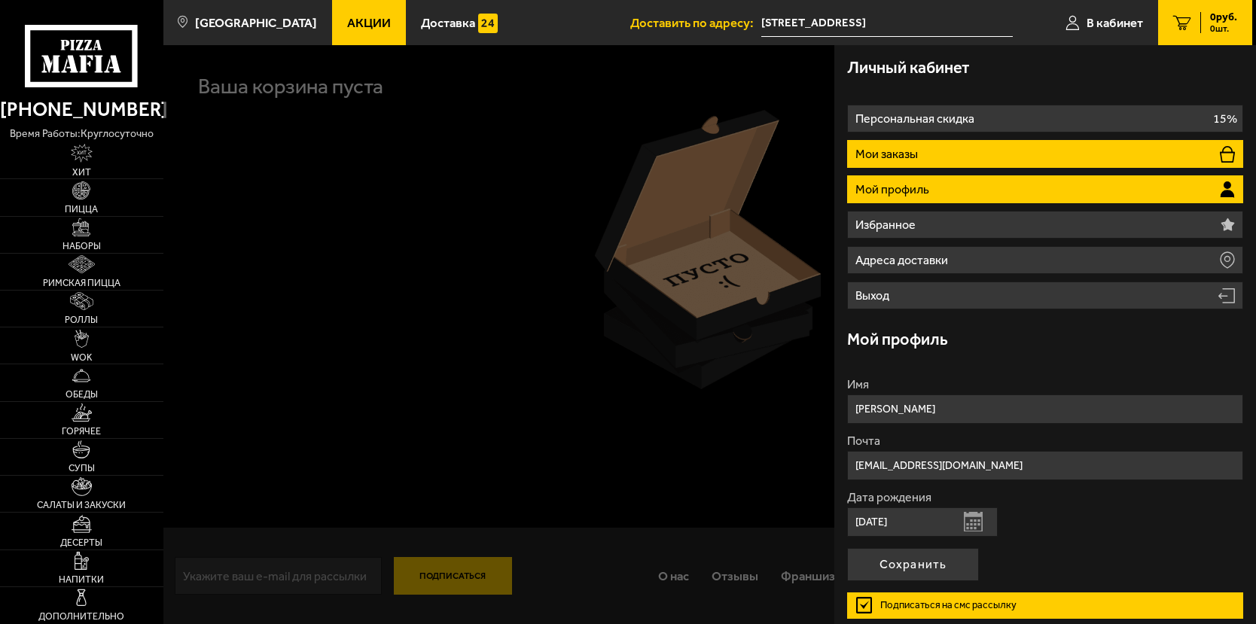
click at [987, 144] on li "Мои заказы" at bounding box center [1044, 154] width 395 height 28
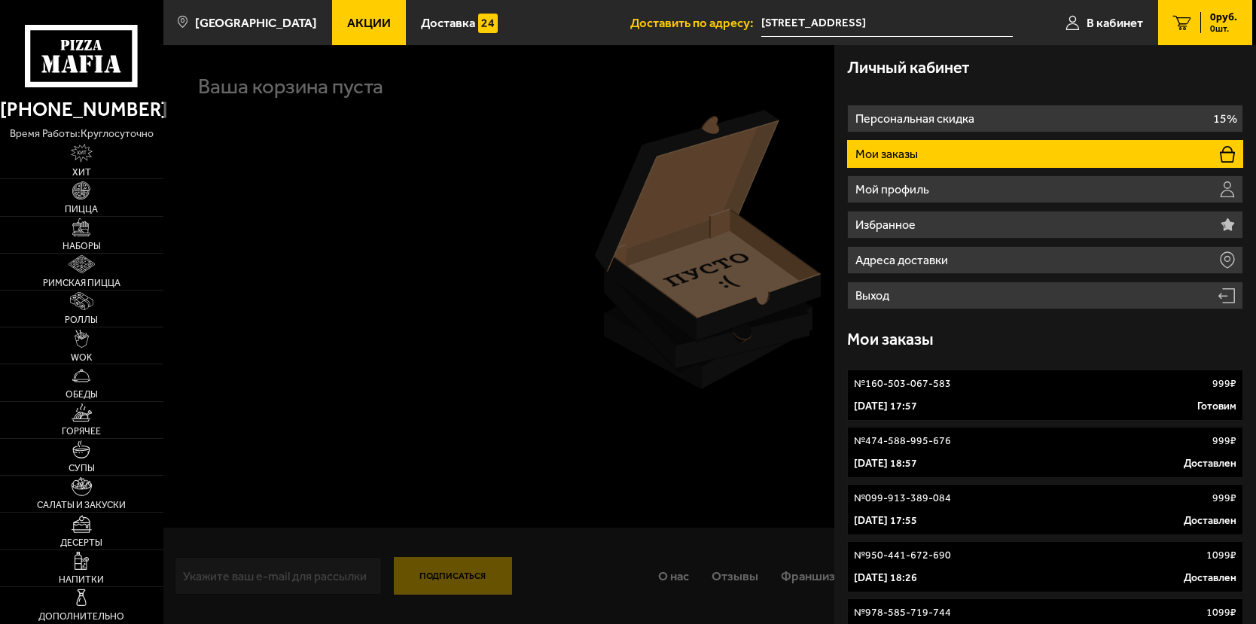
click at [973, 395] on link "№ 160-503-067-583 999 ₽ 30 августа 2025 г. 17:57 Готовим" at bounding box center [1044, 395] width 395 height 51
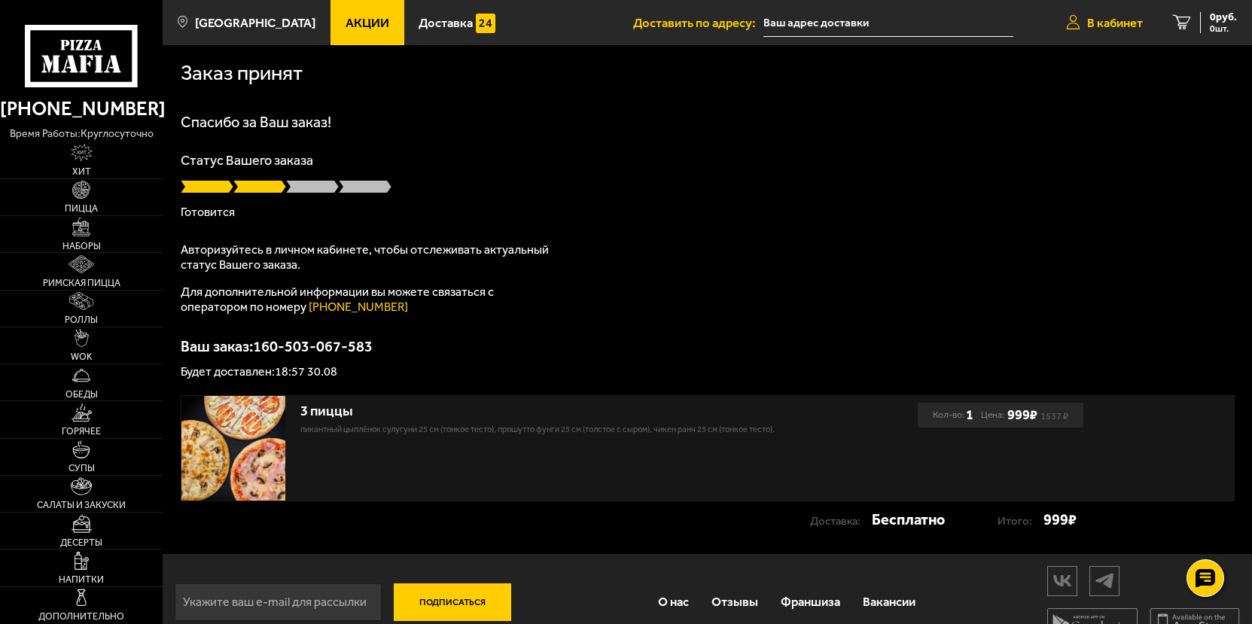
click at [1114, 26] on span "В кабинет" at bounding box center [1115, 23] width 56 height 13
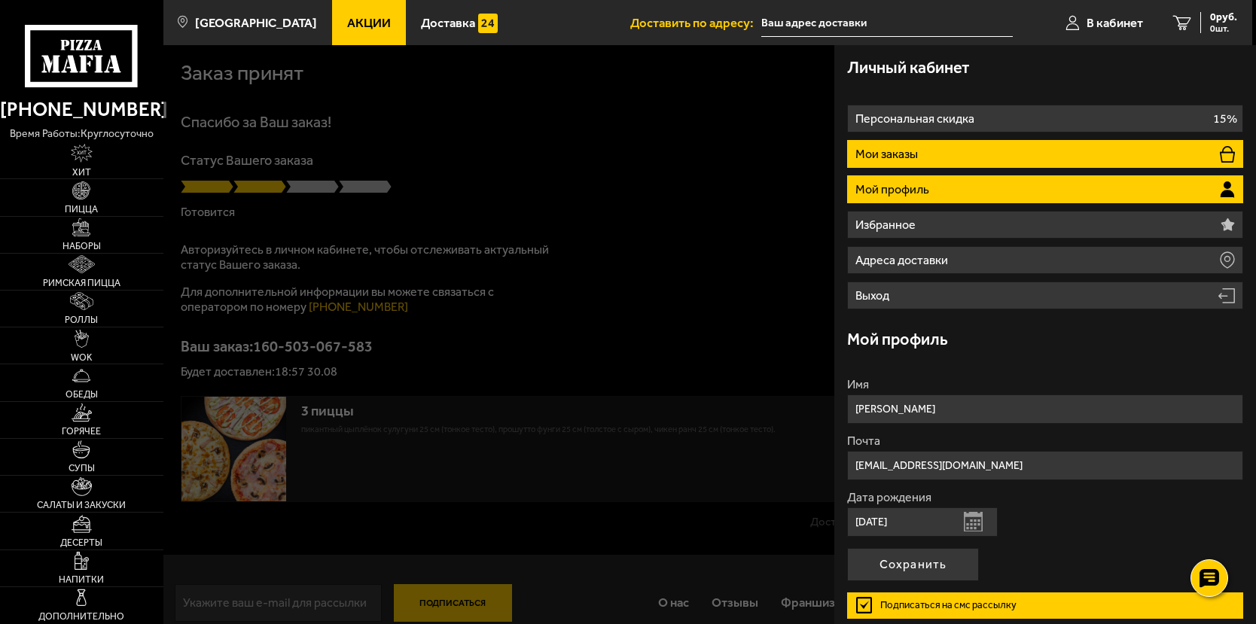
click at [956, 156] on li "Мои заказы" at bounding box center [1044, 154] width 395 height 28
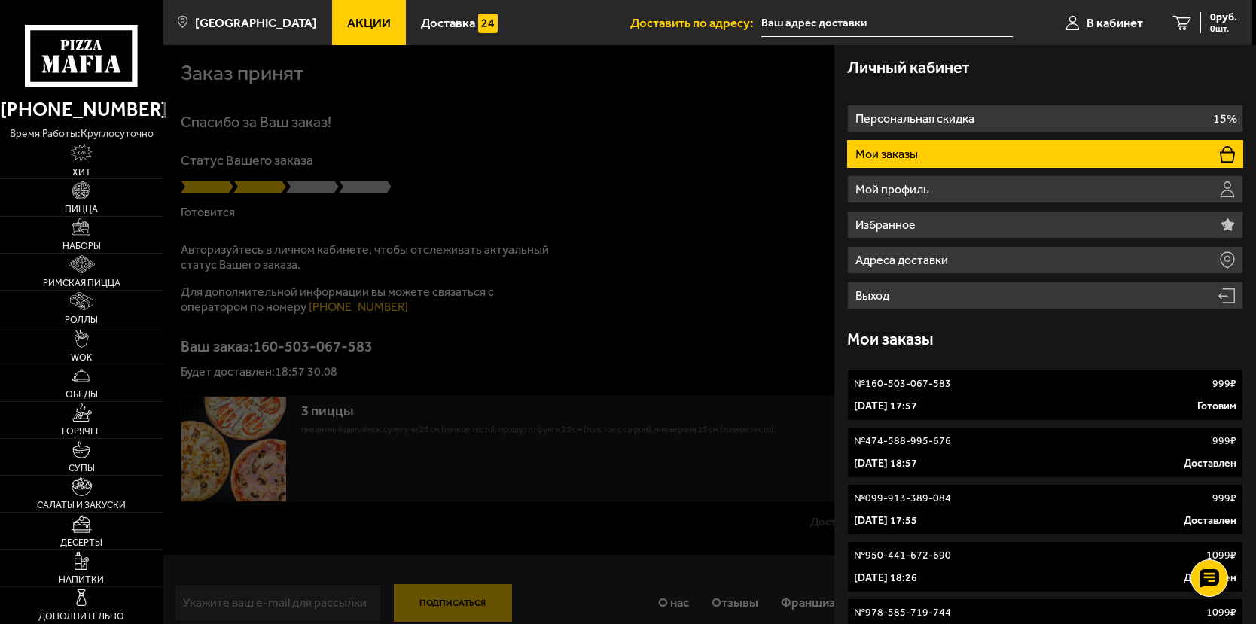
click at [614, 288] on div at bounding box center [791, 357] width 1256 height 624
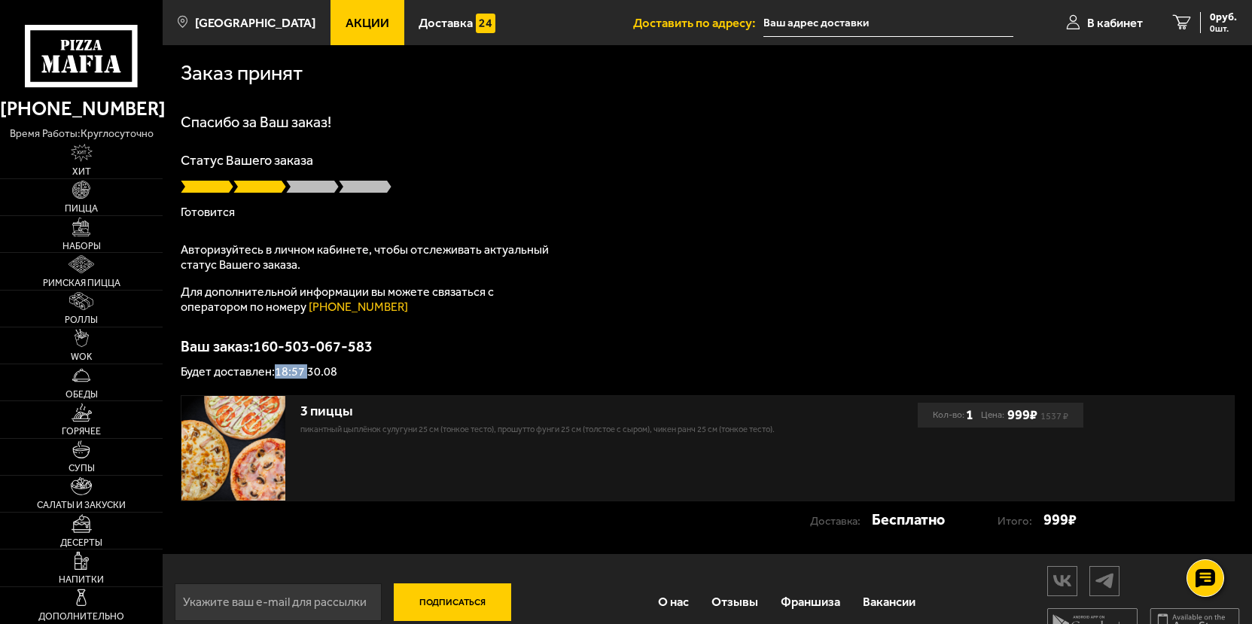
drag, startPoint x: 276, startPoint y: 372, endPoint x: 306, endPoint y: 372, distance: 30.1
click at [306, 372] on p "Будет доставлен: 18:57 30.08" at bounding box center [708, 372] width 1054 height 12
click at [316, 378] on p "Будет доставлен: 18:57 30.08" at bounding box center [708, 372] width 1054 height 12
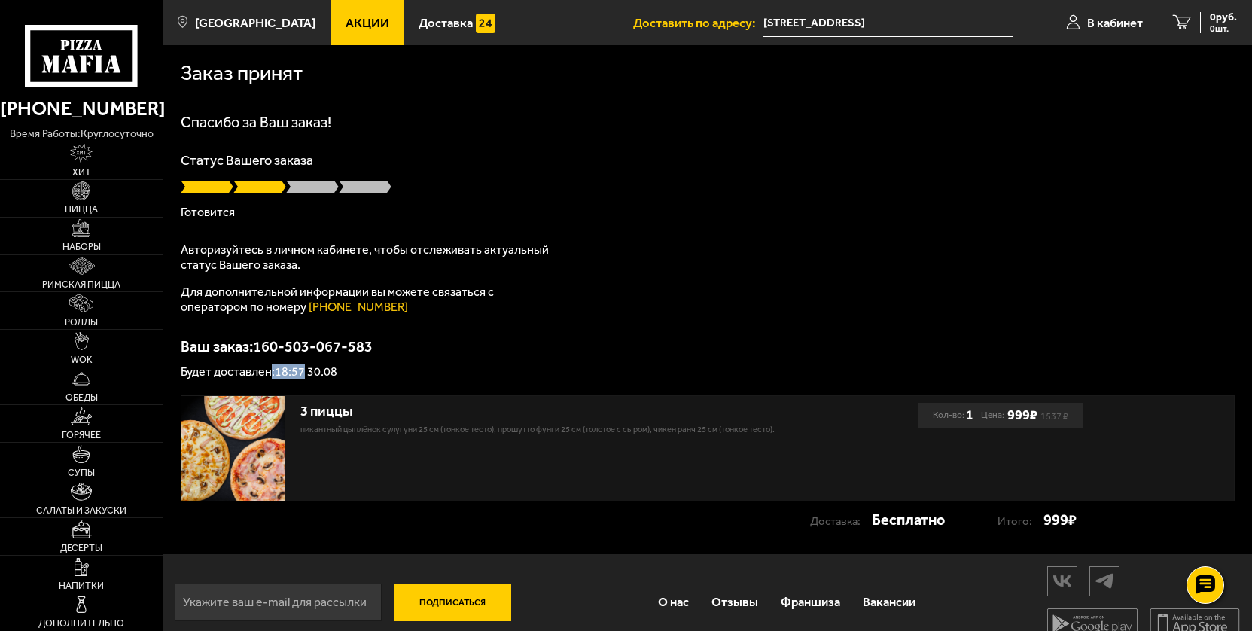
drag, startPoint x: 270, startPoint y: 370, endPoint x: 304, endPoint y: 369, distance: 33.9
click at [304, 369] on p "Будет доставлен: 18:57 30.08" at bounding box center [708, 372] width 1054 height 12
drag, startPoint x: 303, startPoint y: 368, endPoint x: 275, endPoint y: 375, distance: 29.4
click at [275, 375] on p "Будет доставлен: 18:57 30.08" at bounding box center [708, 372] width 1054 height 12
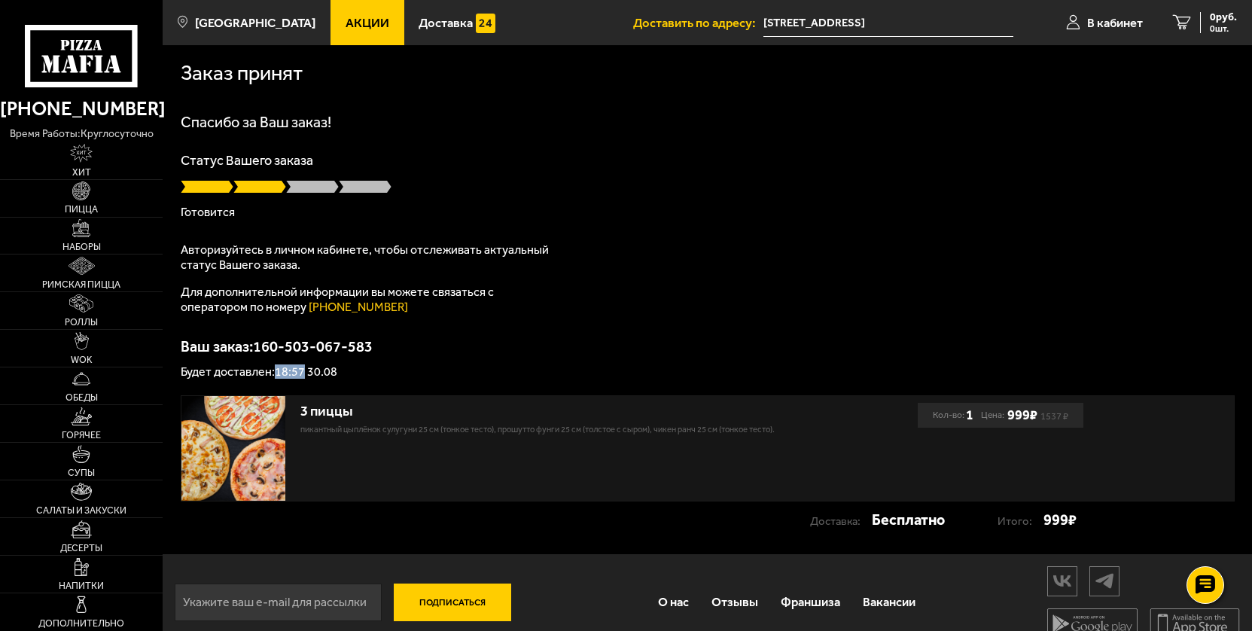
click at [295, 363] on div "Ваш заказ: 160-503-067-583 Будет доставлен: 18:57 30.08" at bounding box center [708, 358] width 1054 height 39
click at [292, 367] on p "Будет доставлен: 18:57 30.08" at bounding box center [708, 372] width 1054 height 12
drag, startPoint x: 278, startPoint y: 374, endPoint x: 302, endPoint y: 373, distance: 24.1
click at [302, 373] on p "Будет доставлен: 18:57 30.08" at bounding box center [708, 372] width 1054 height 12
click at [314, 366] on p "Будет доставлен: 18:57 30.08" at bounding box center [708, 372] width 1054 height 12
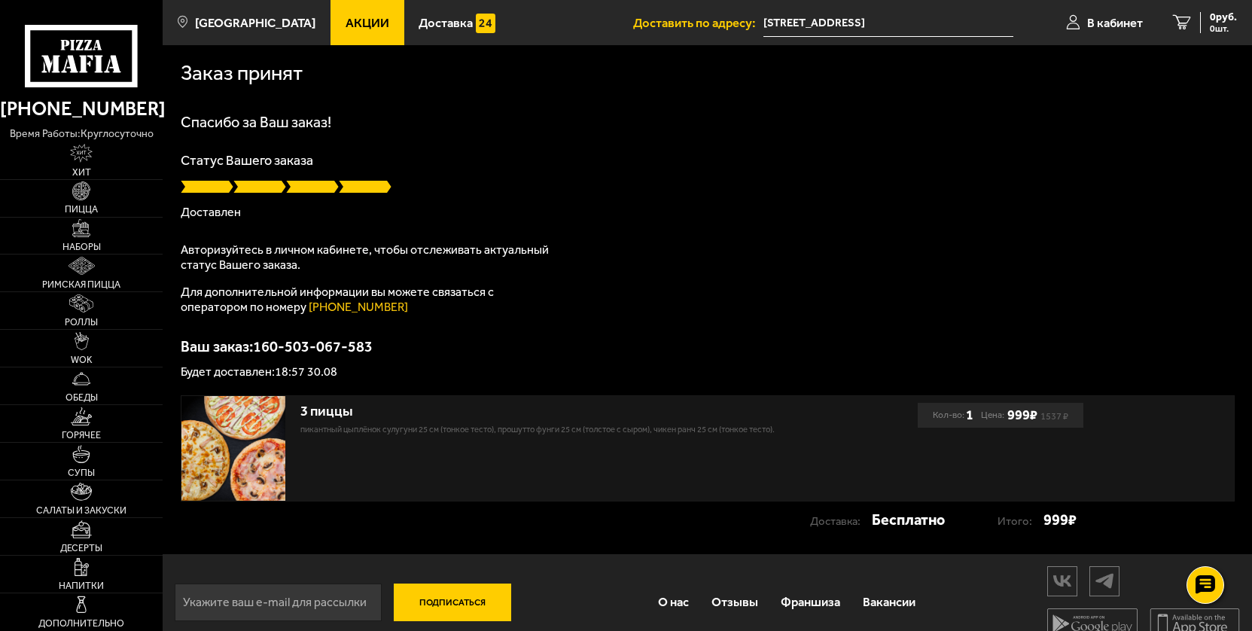
click at [100, 60] on use at bounding box center [99, 64] width 8 height 17
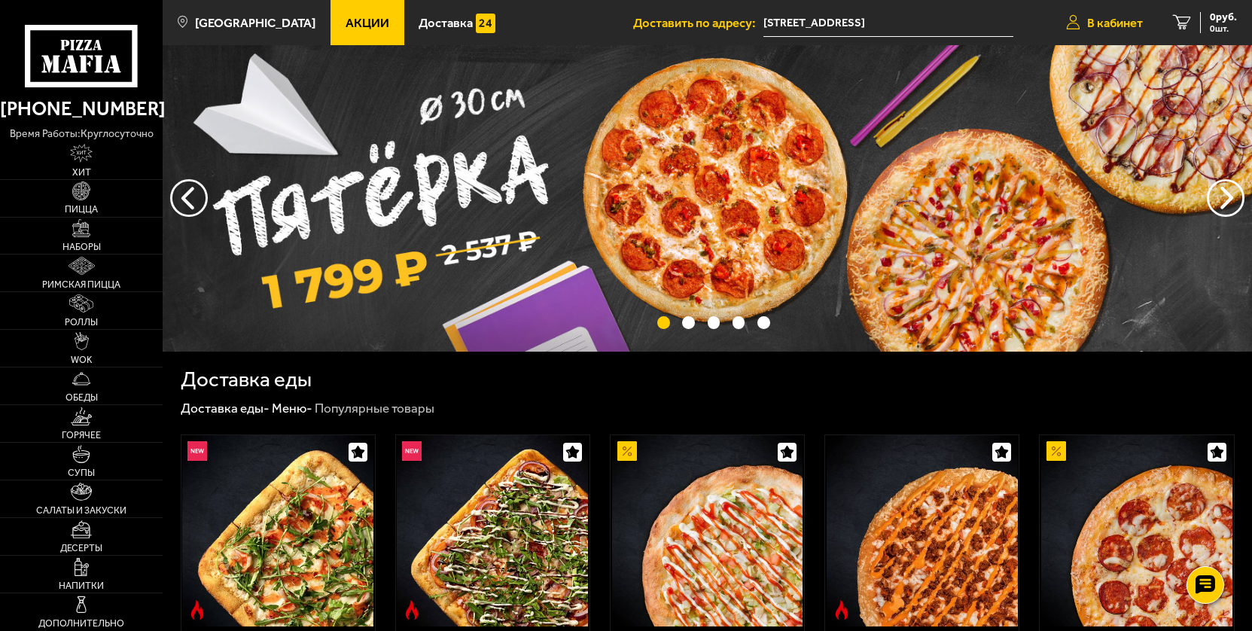
click at [1098, 25] on span "В кабинет" at bounding box center [1115, 23] width 56 height 13
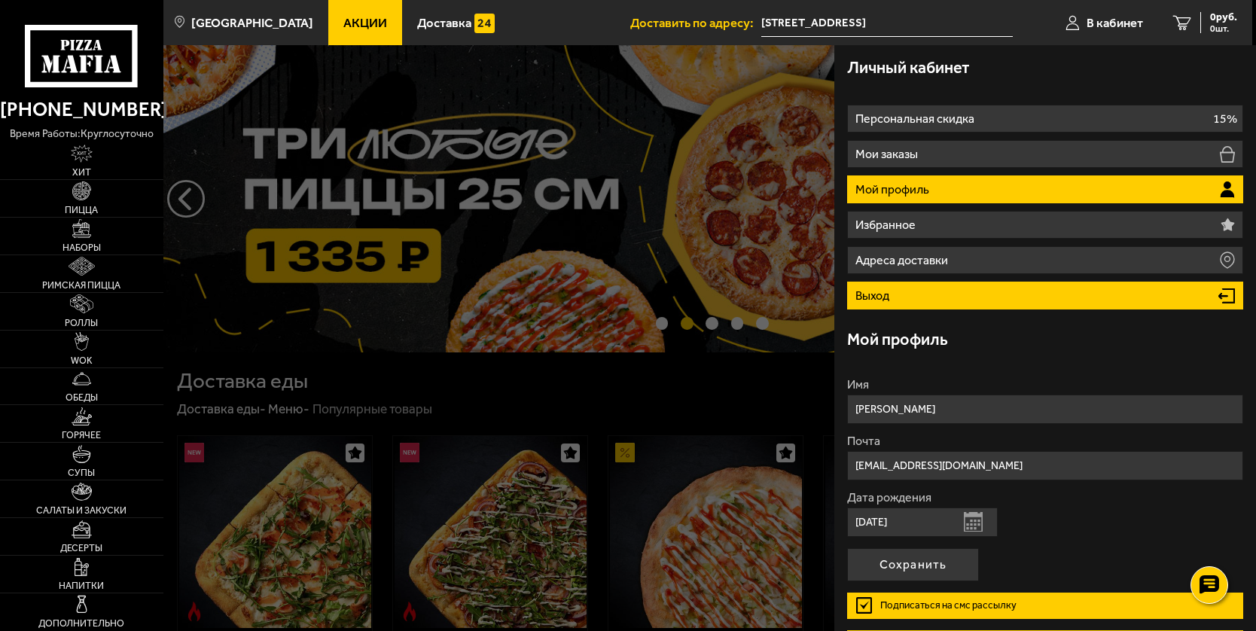
click at [889, 307] on li "Выход" at bounding box center [1044, 296] width 395 height 28
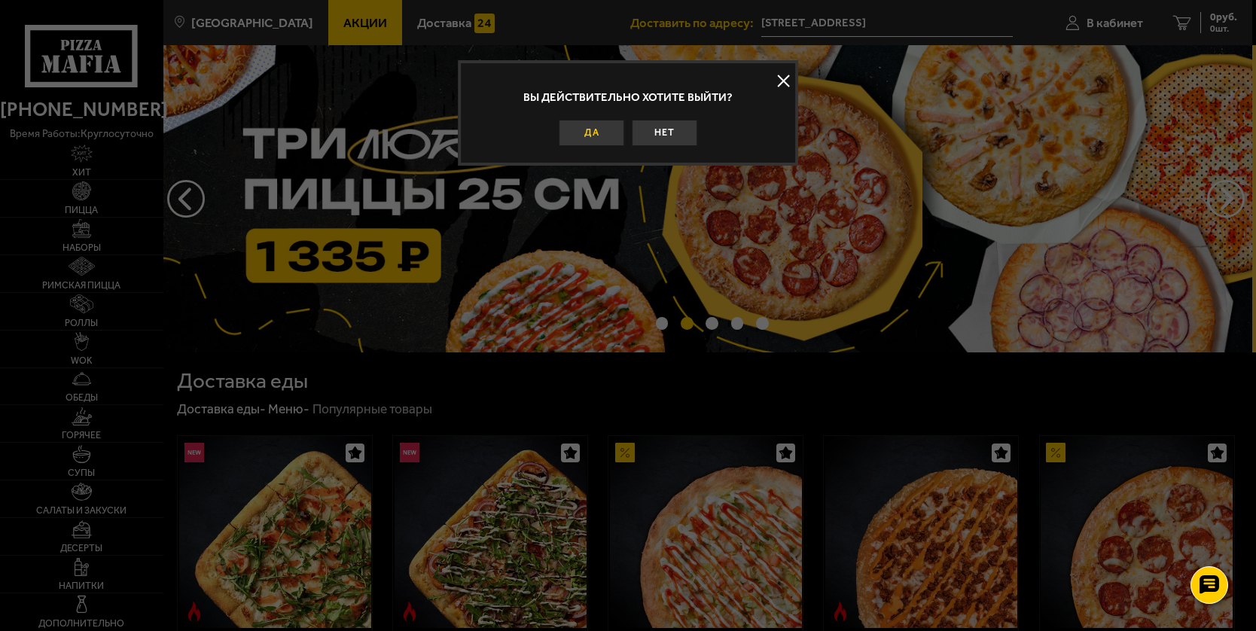
click at [599, 122] on button "Да" at bounding box center [591, 133] width 65 height 26
